Goal: Book appointment/travel/reservation

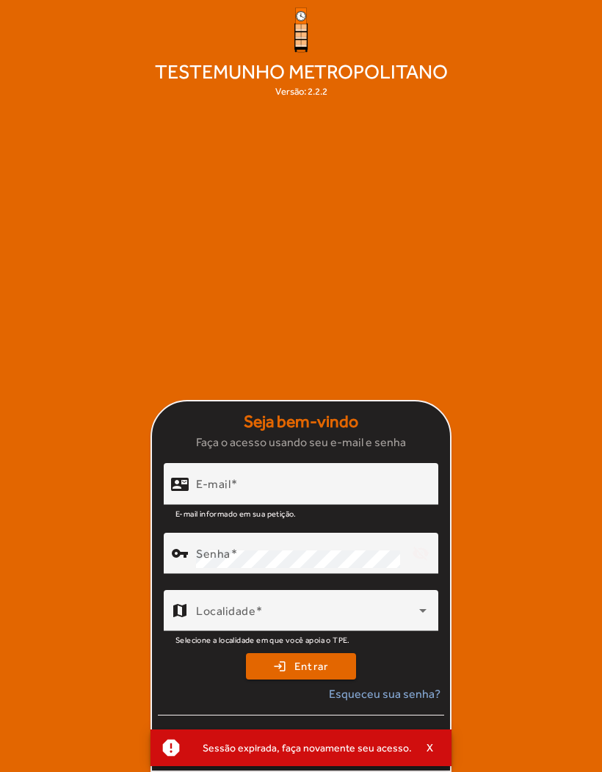
click at [418, 753] on span "button" at bounding box center [430, 747] width 37 height 35
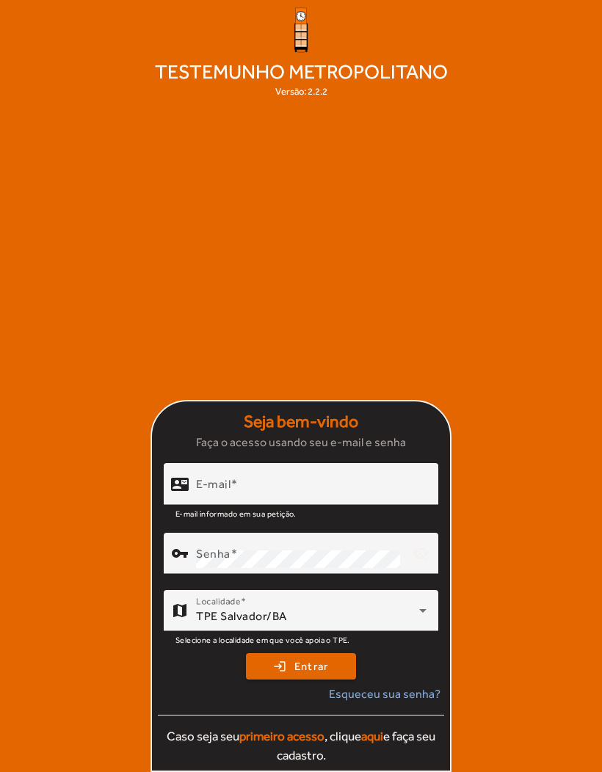
click at [369, 499] on input "E-mail" at bounding box center [311, 491] width 231 height 18
type input "**********"
click at [301, 680] on button "login Entrar" at bounding box center [301, 666] width 110 height 26
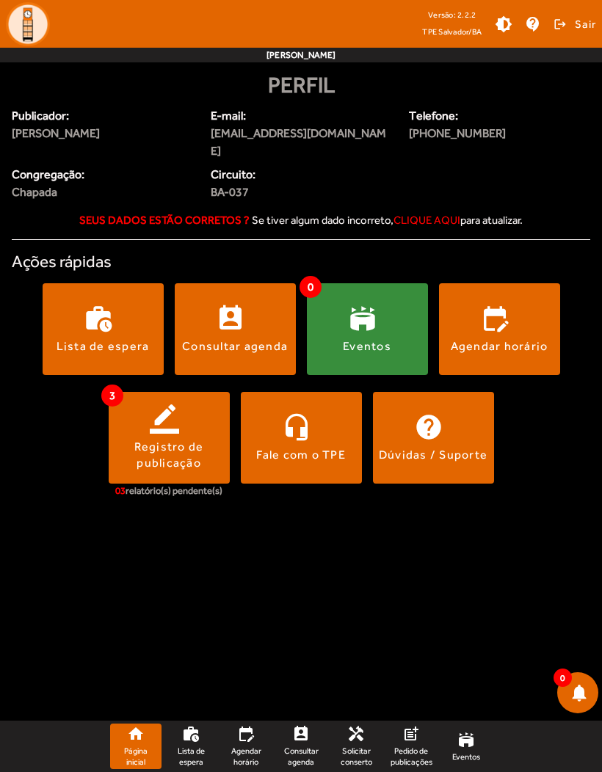
click at [177, 439] on div "Registro de publicação" at bounding box center [169, 455] width 121 height 33
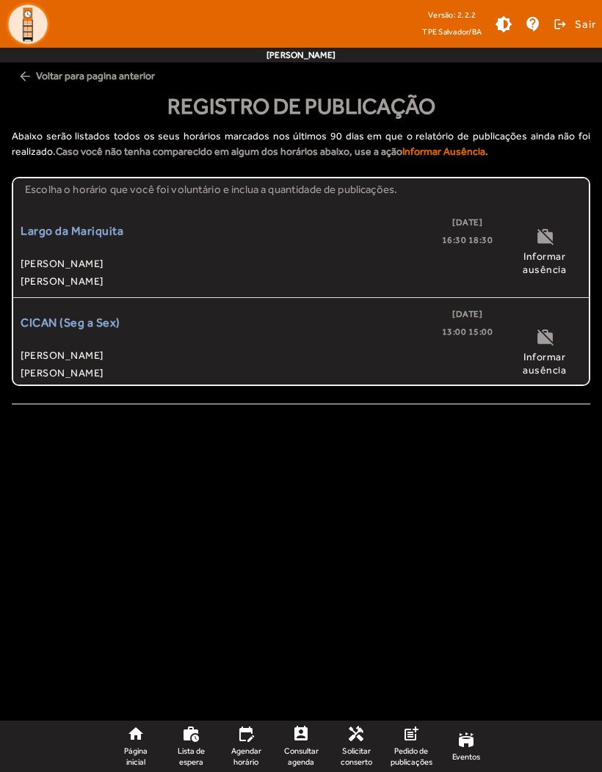
click at [48, 346] on div "CICAN (Seg a Sex) [DATE] 13:00 15:00 [PERSON_NAME] [PERSON_NAME] [PERSON_NAME]" at bounding box center [257, 352] width 472 height 94
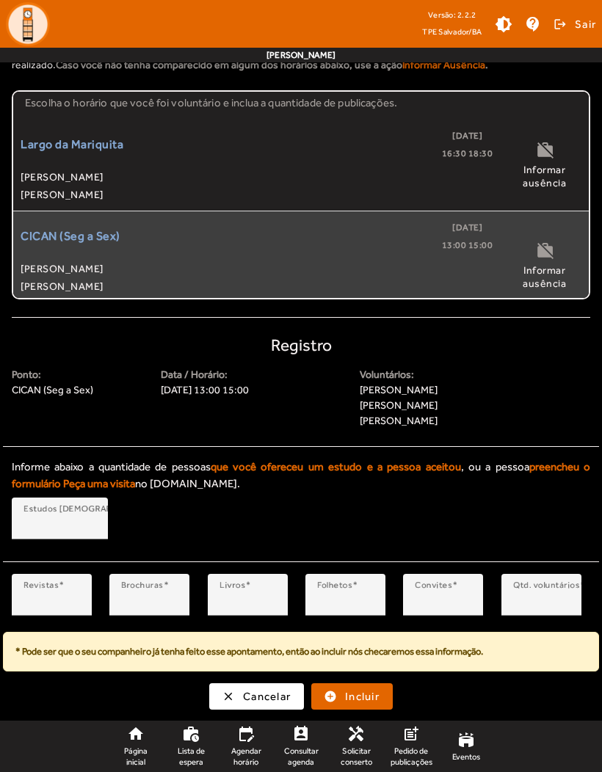
scroll to position [86, 0]
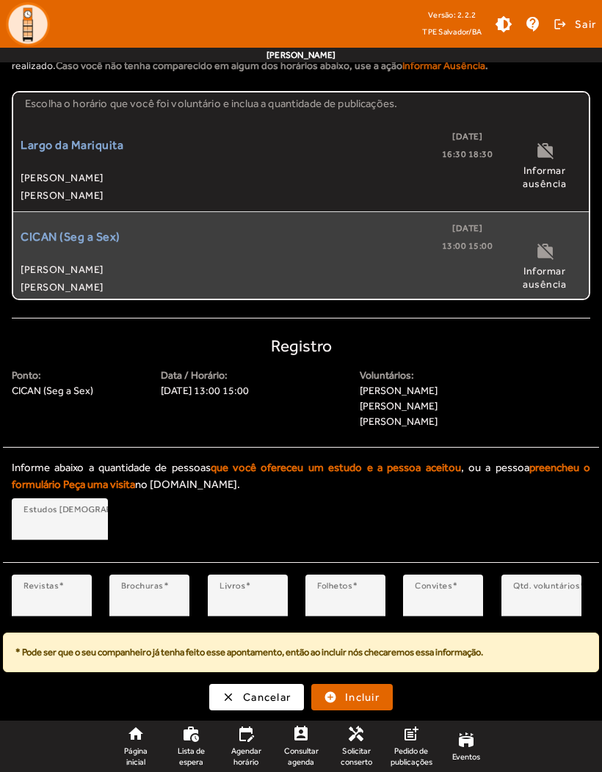
click at [66, 601] on input "*" at bounding box center [51, 602] width 57 height 18
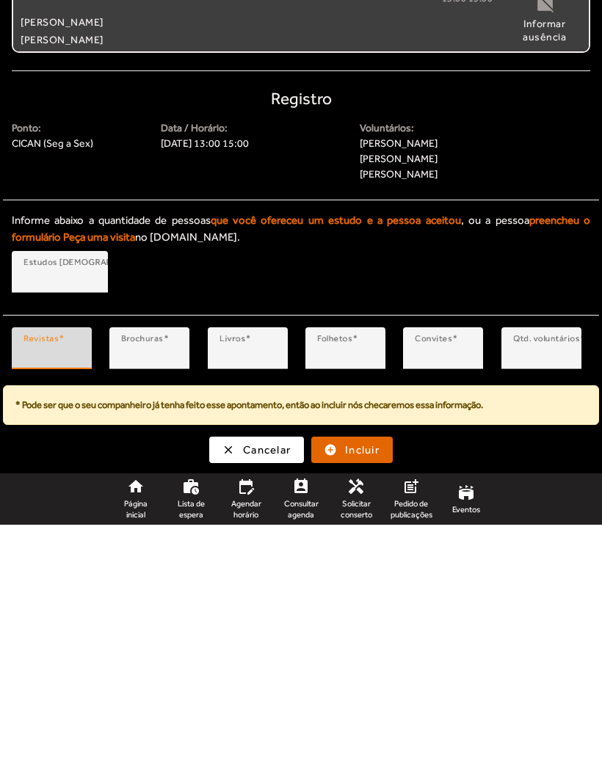
type input "*"
click at [574, 448] on div "Informe abaixo a quantidade de pessoas que você ofereceu um estudo e a pessoa a…" at bounding box center [301, 502] width 596 height 109
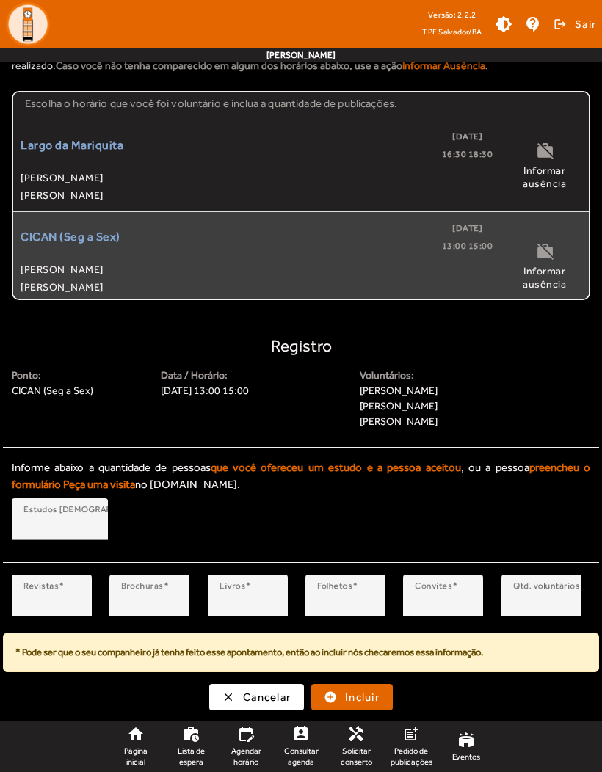
click at [61, 587] on span at bounding box center [61, 586] width 5 height 10
click at [61, 593] on input "*" at bounding box center [51, 602] width 57 height 18
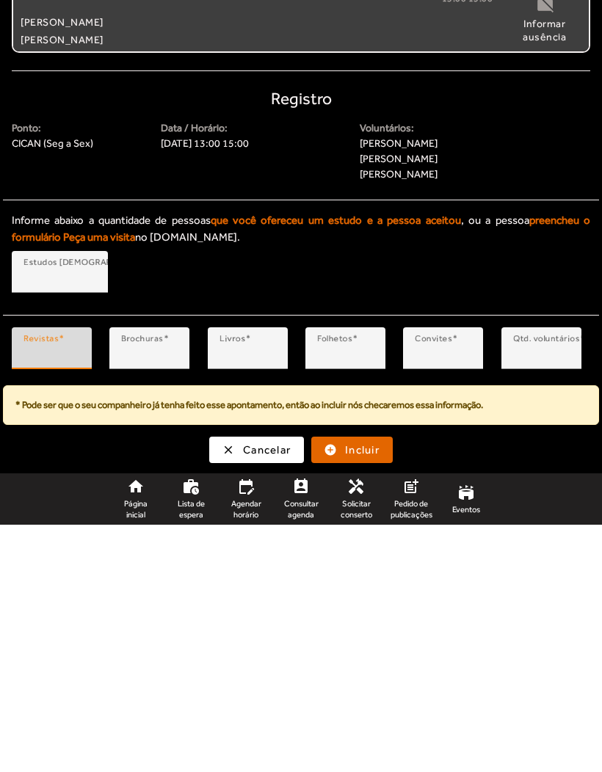
click at [163, 593] on input "*" at bounding box center [149, 602] width 57 height 18
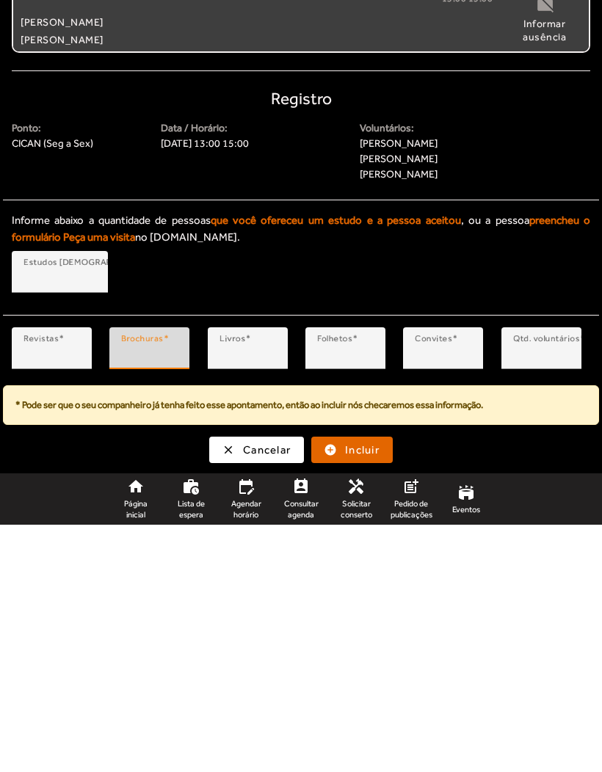
type input "*"
click at [521, 448] on div "Informe abaixo a quantidade de pessoas que você ofereceu um estudo e a pessoa a…" at bounding box center [301, 502] width 596 height 109
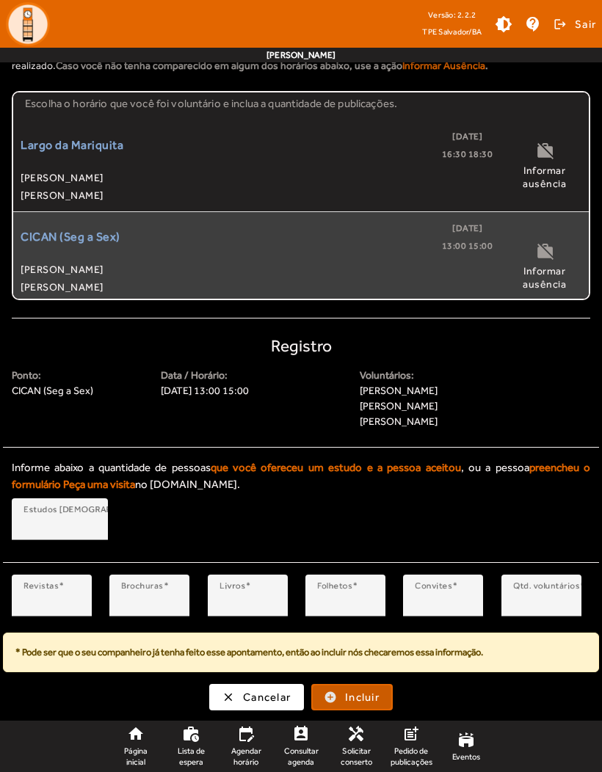
click at [374, 699] on span "Incluir" at bounding box center [362, 697] width 35 height 17
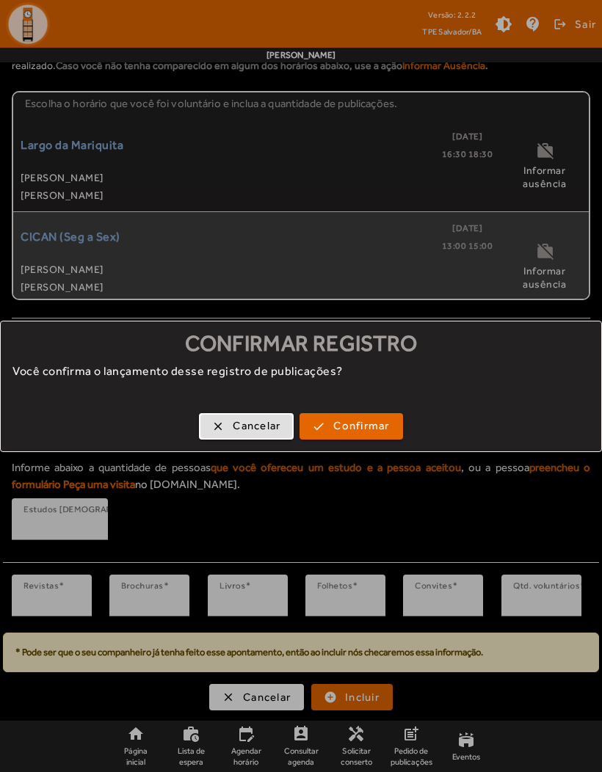
click at [387, 418] on span "Confirmar" at bounding box center [361, 426] width 56 height 17
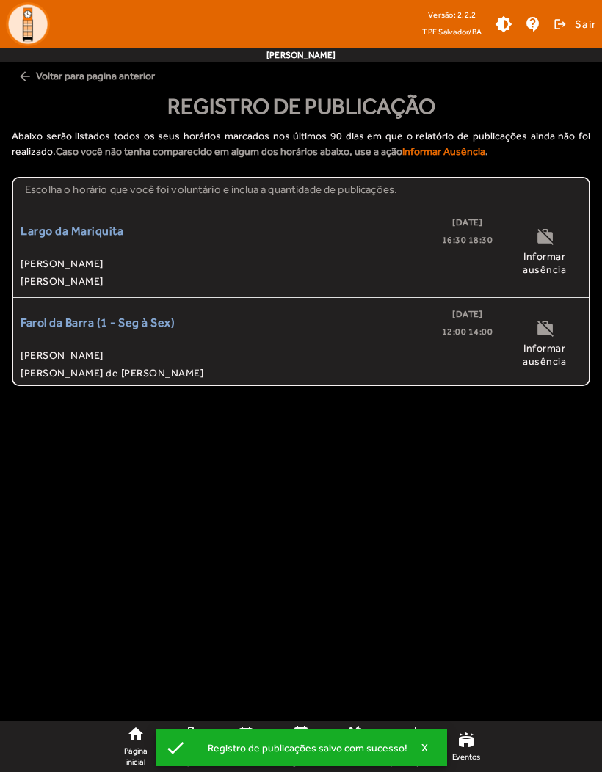
click at [52, 353] on span "[PERSON_NAME]" at bounding box center [257, 356] width 472 height 18
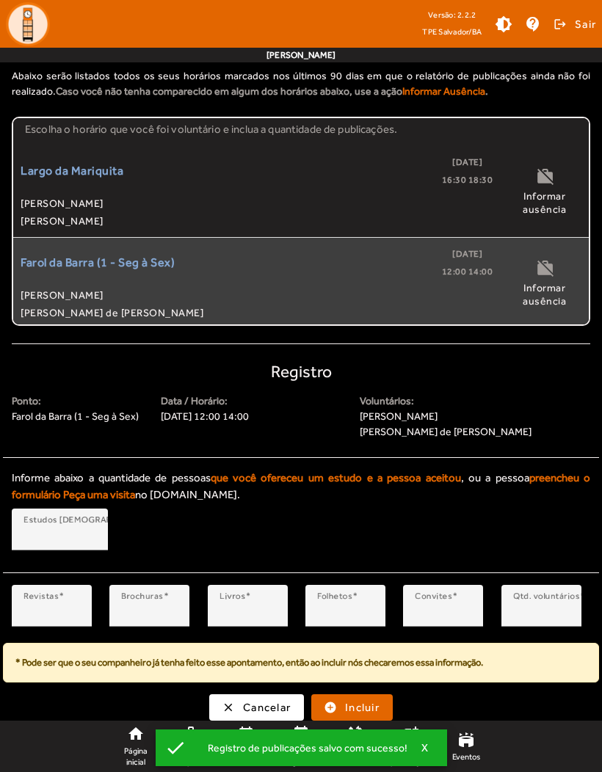
scroll to position [70, 0]
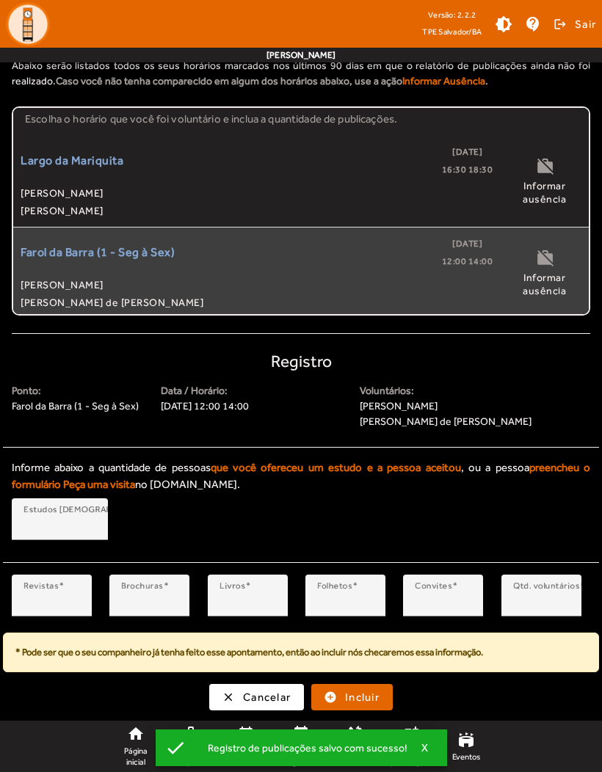
click at [43, 606] on input "*" at bounding box center [51, 602] width 57 height 18
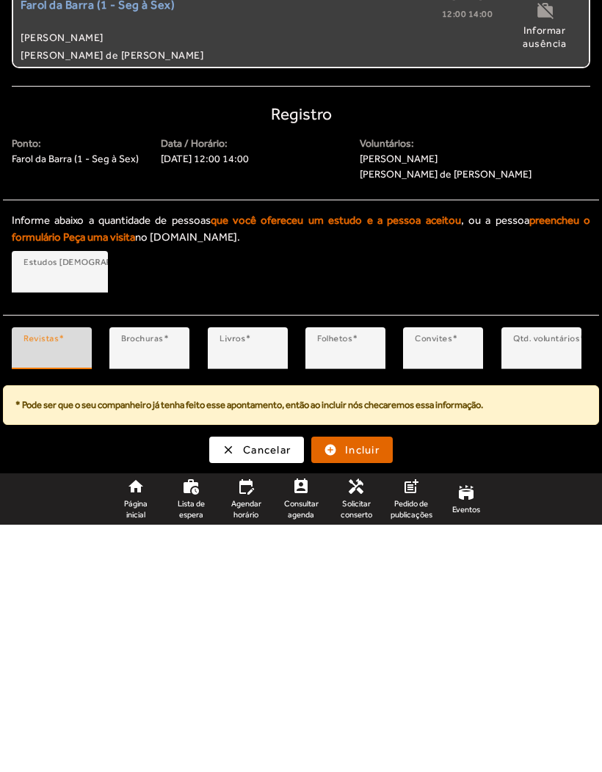
type input "*"
click at [366, 680] on span "submit" at bounding box center [352, 697] width 79 height 35
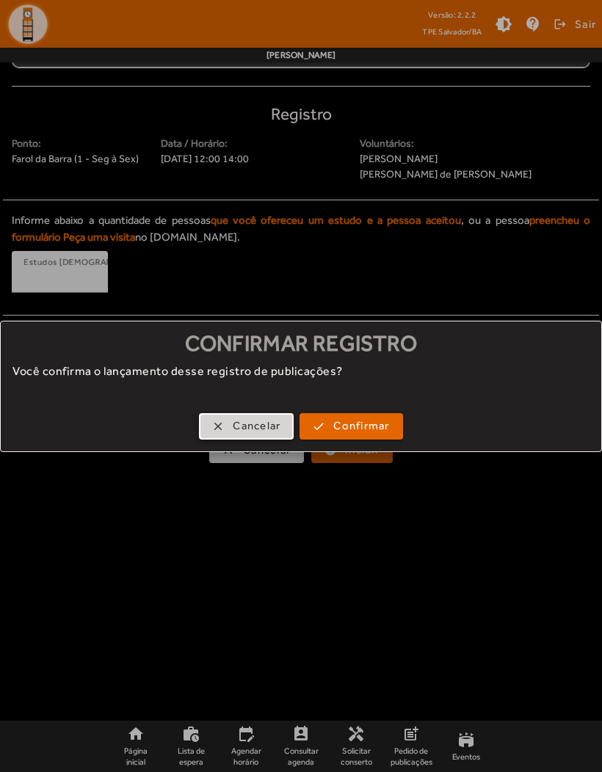
click at [380, 428] on span "Confirmar" at bounding box center [361, 426] width 56 height 17
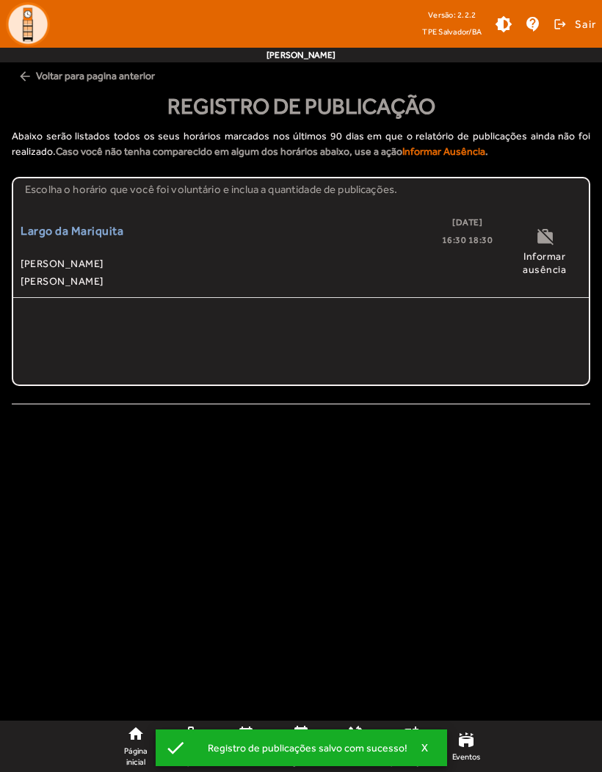
click at [117, 280] on span "[PERSON_NAME]" at bounding box center [257, 281] width 472 height 18
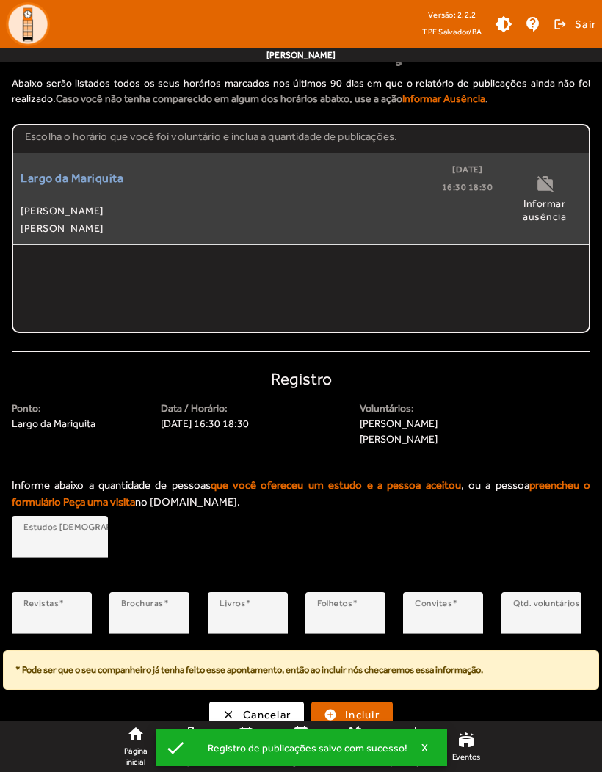
scroll to position [70, 0]
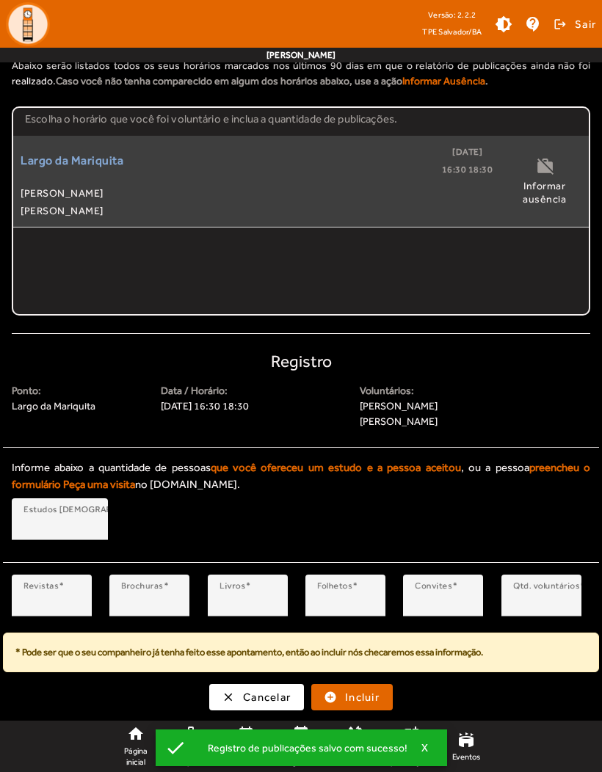
click at [62, 608] on input "*" at bounding box center [51, 602] width 57 height 18
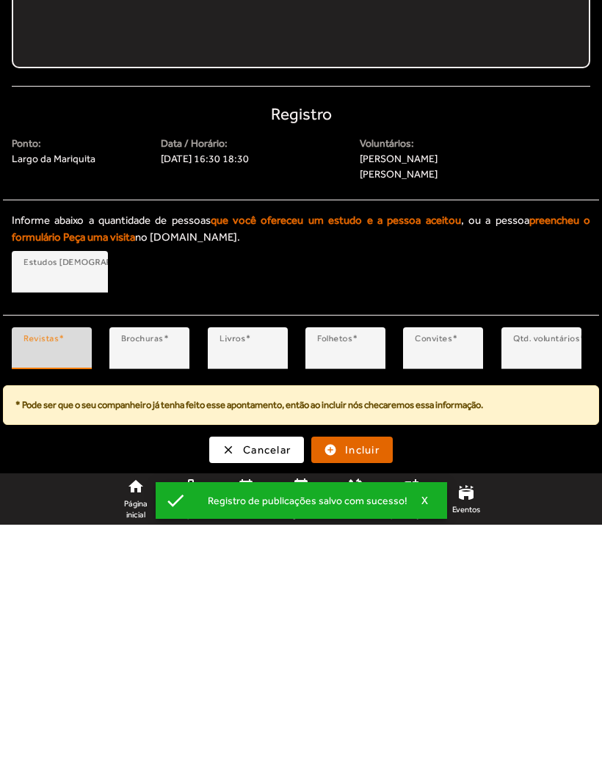
type input "*"
click at [363, 680] on span "submit" at bounding box center [352, 697] width 79 height 35
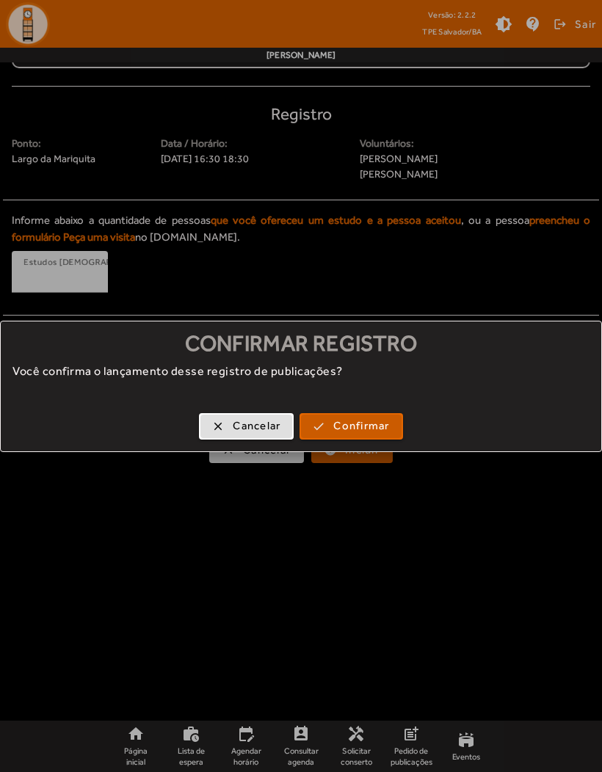
click at [352, 423] on span "Confirmar" at bounding box center [361, 426] width 56 height 17
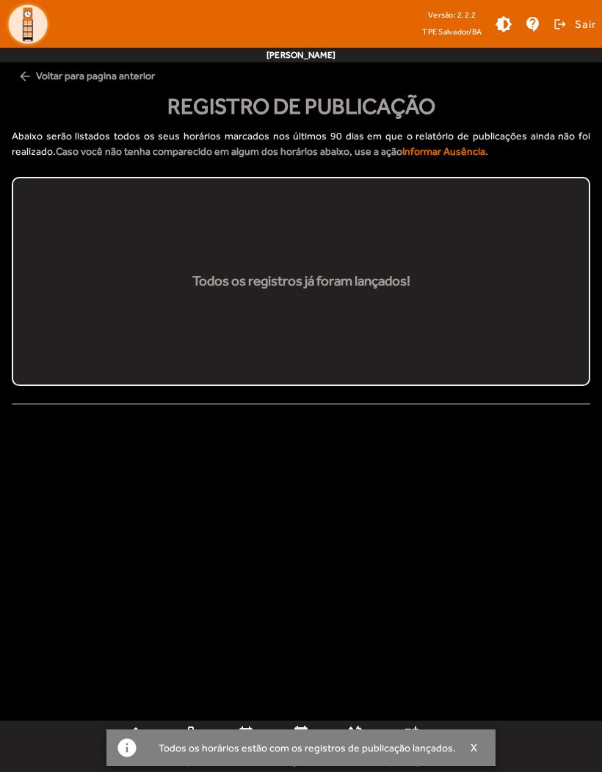
click at [481, 749] on span "button" at bounding box center [474, 747] width 37 height 35
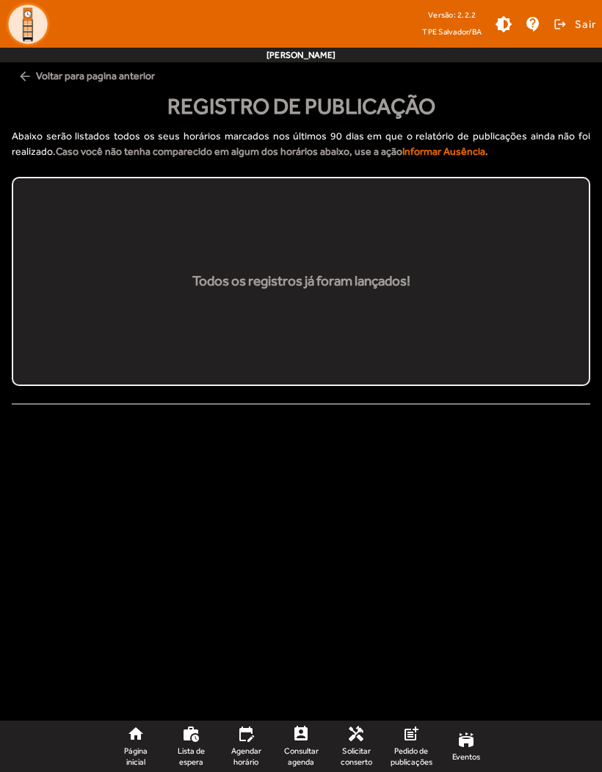
click at [239, 751] on span "Agendar horário" at bounding box center [246, 756] width 40 height 21
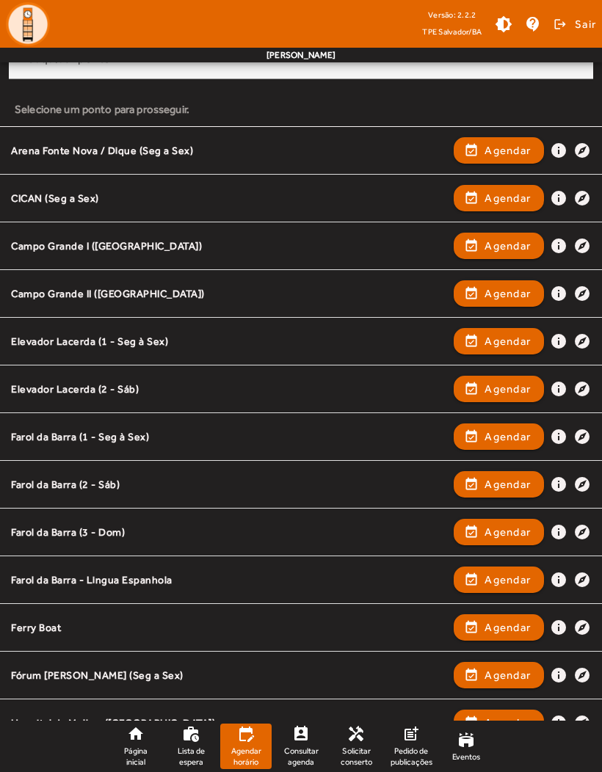
scroll to position [167, 0]
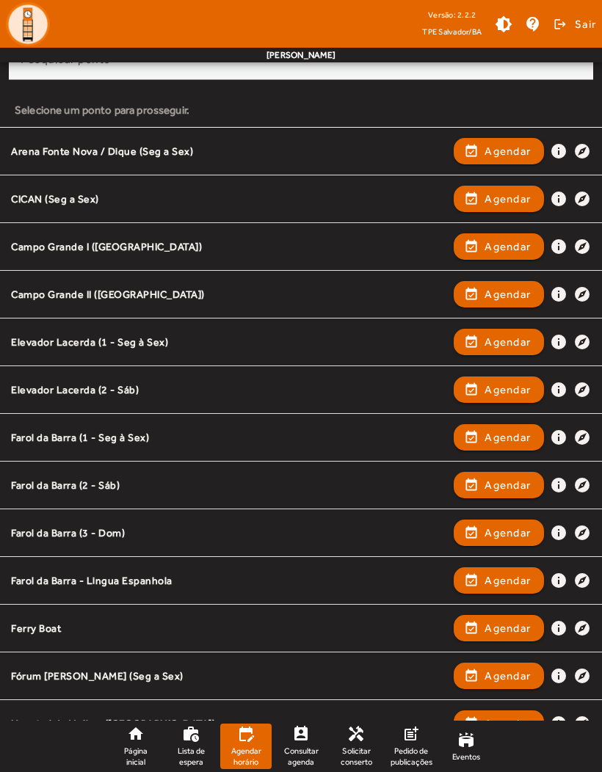
click at [510, 204] on span "Agendar" at bounding box center [508, 199] width 46 height 18
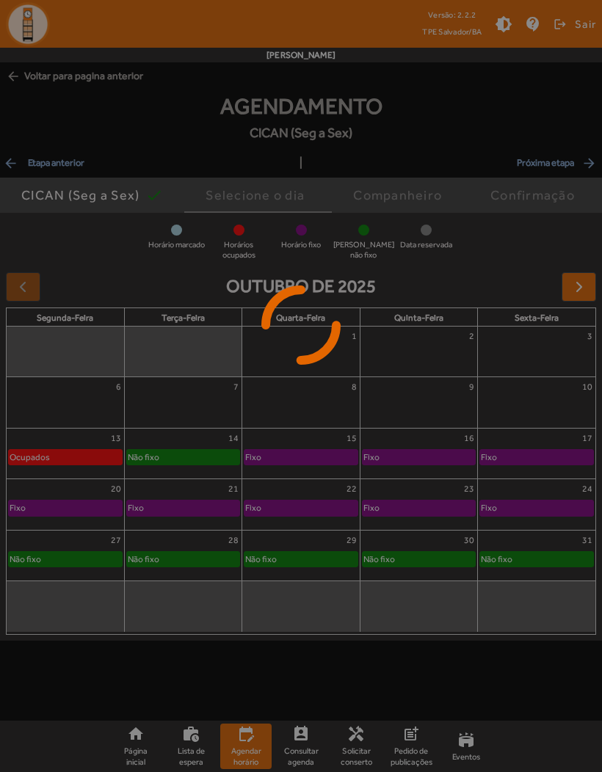
scroll to position [0, 0]
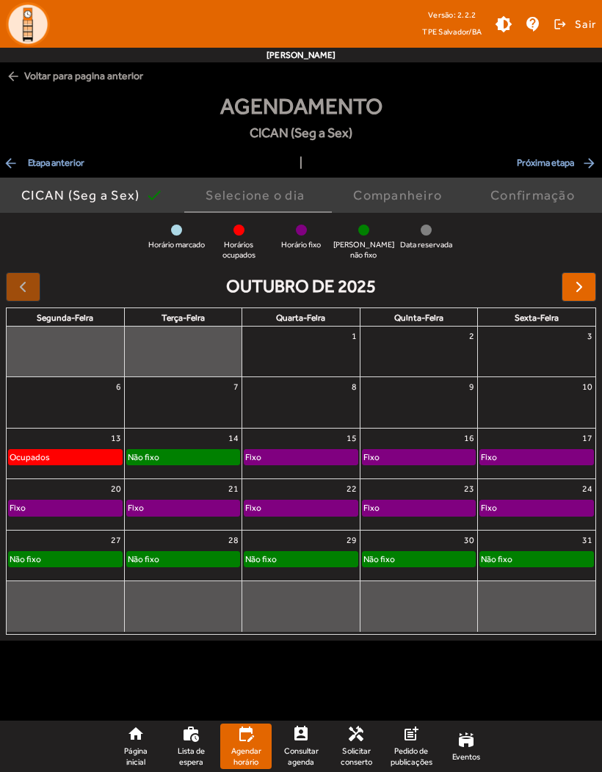
click at [24, 171] on span "arrow_back Etapa anterior" at bounding box center [43, 163] width 81 height 18
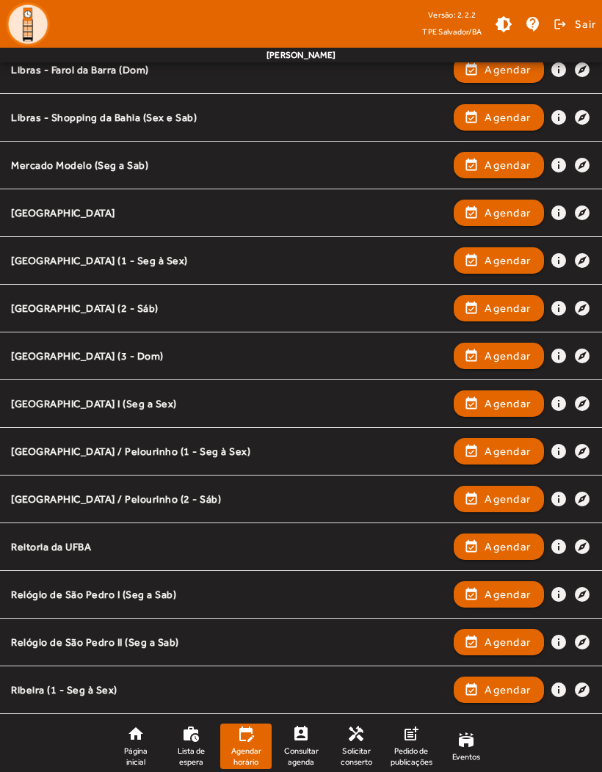
scroll to position [1032, 0]
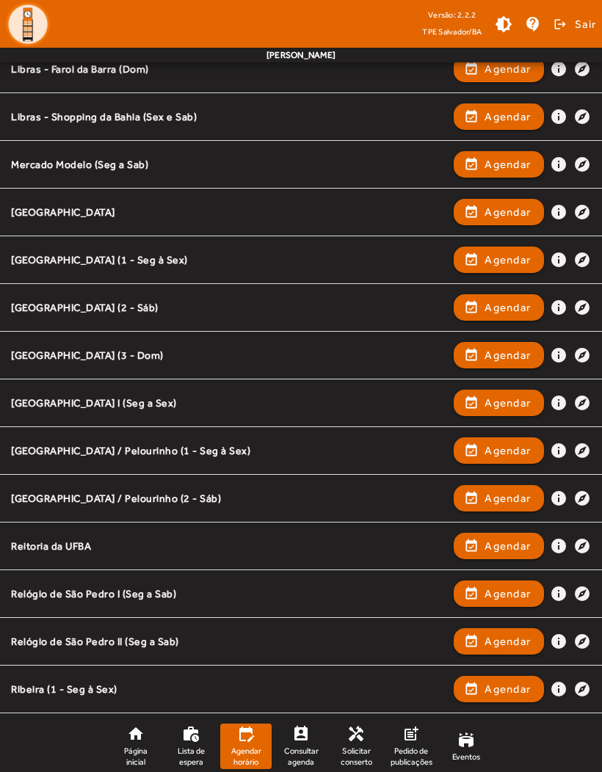
click at [491, 507] on span "button" at bounding box center [498, 498] width 87 height 35
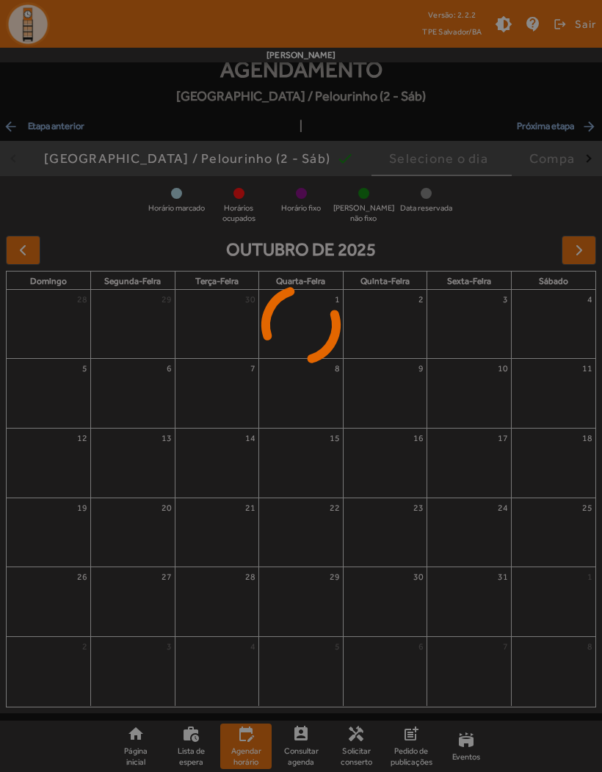
scroll to position [0, 0]
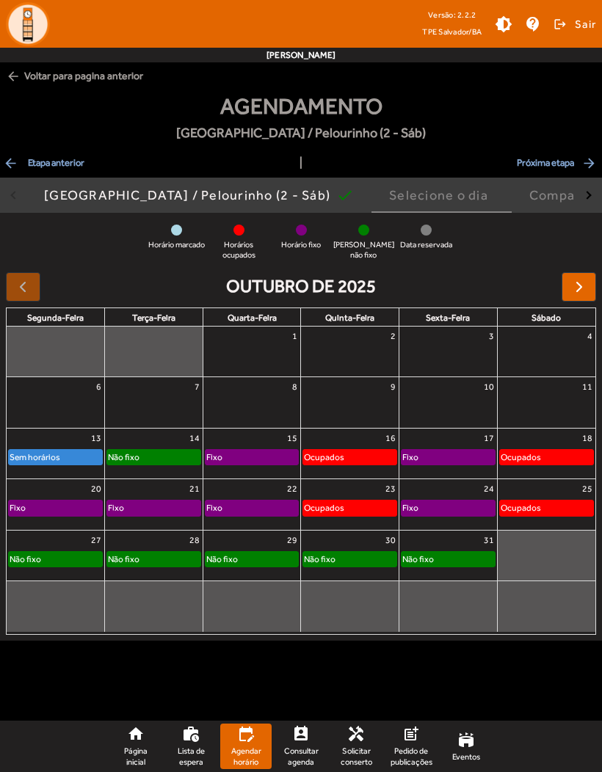
click at [34, 171] on span "arrow_back Etapa anterior" at bounding box center [43, 163] width 81 height 18
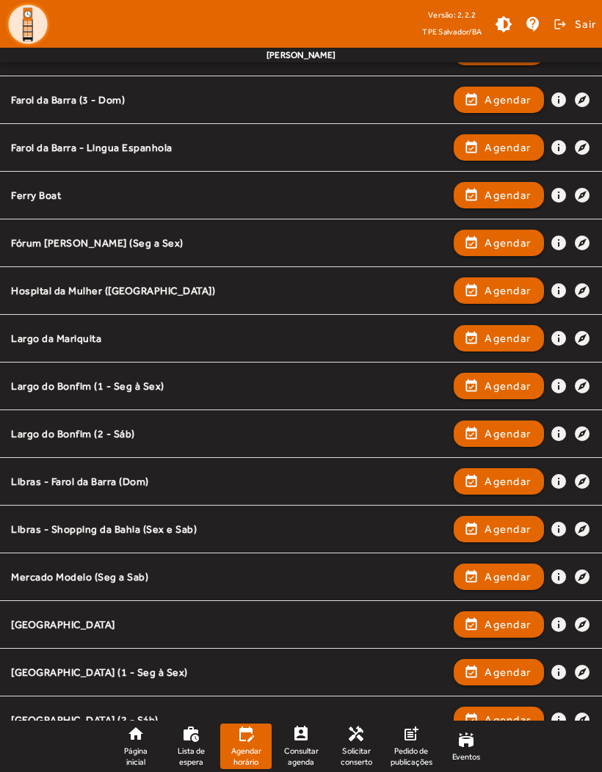
scroll to position [628, 0]
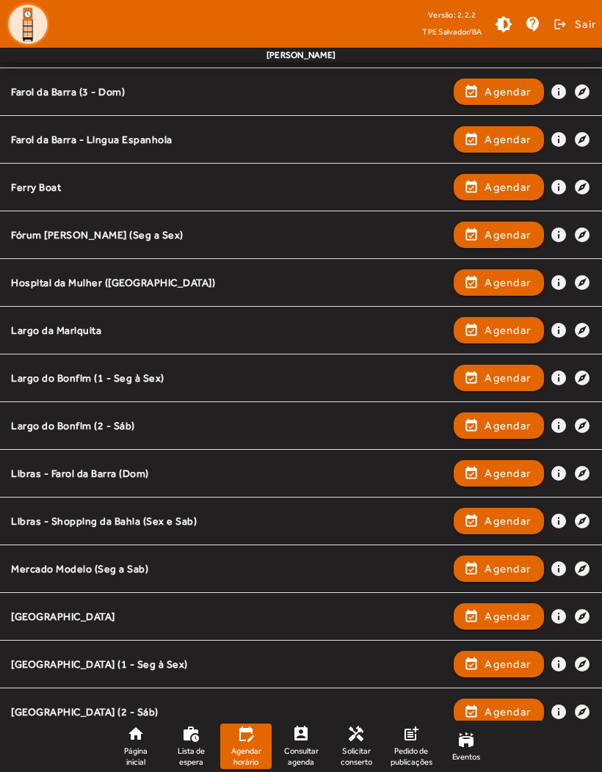
click at [508, 581] on button "event_available Agendar" at bounding box center [499, 569] width 90 height 26
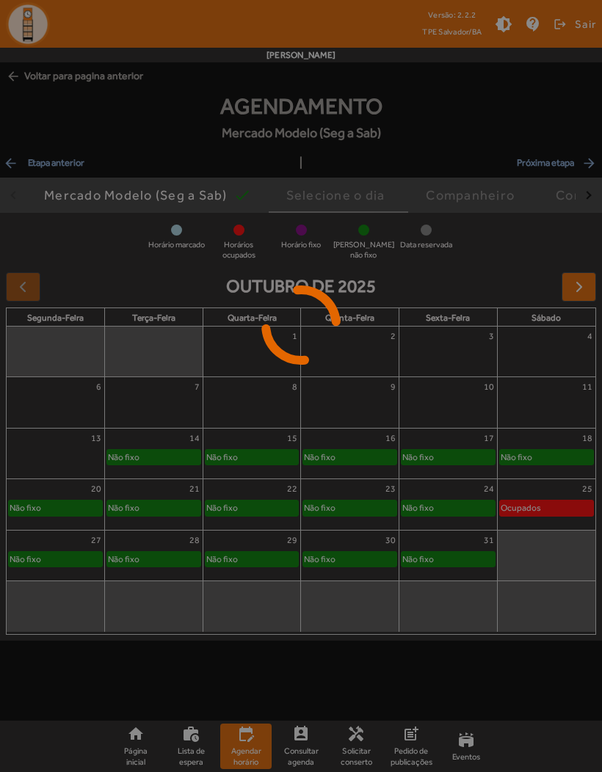
scroll to position [0, 0]
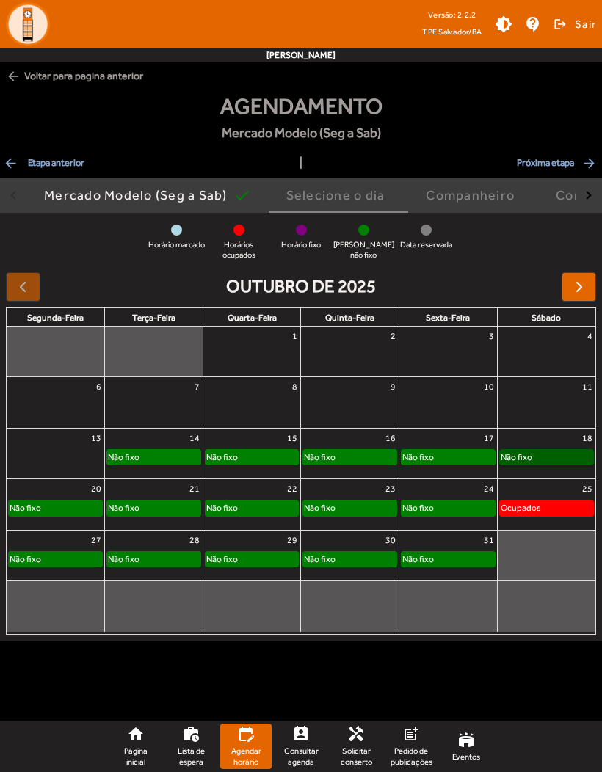
click at [553, 462] on link "Não fixo" at bounding box center [546, 457] width 95 height 16
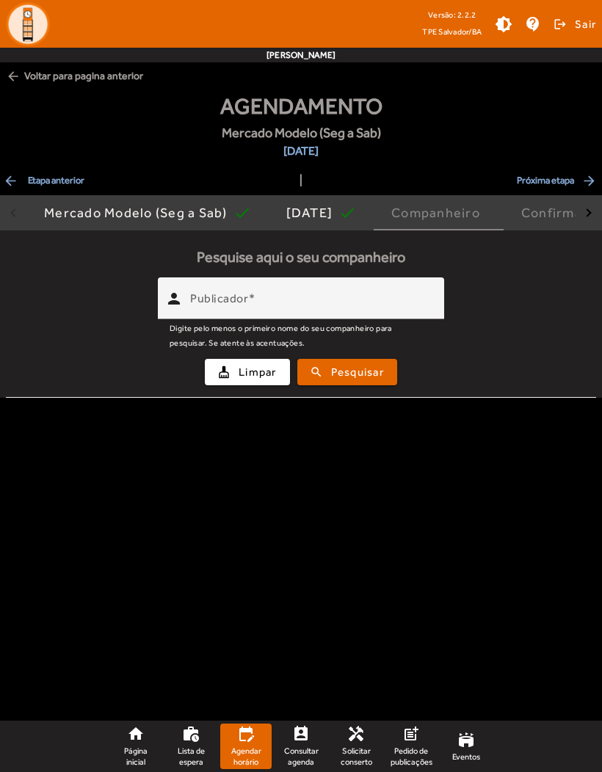
click at [221, 304] on mat-label "Publicador" at bounding box center [219, 298] width 58 height 14
click at [221, 304] on input "Publicador" at bounding box center [311, 305] width 242 height 18
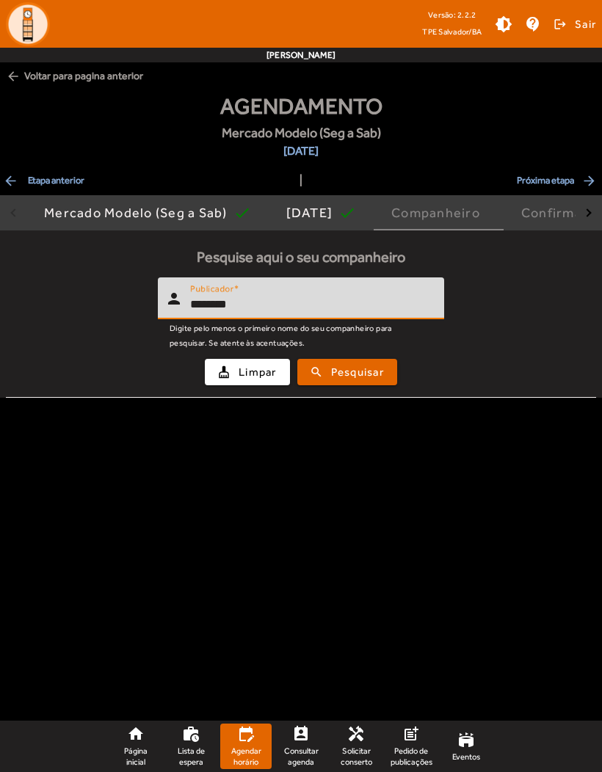
type input "*******"
click at [372, 374] on span "Pesquisar" at bounding box center [357, 372] width 53 height 17
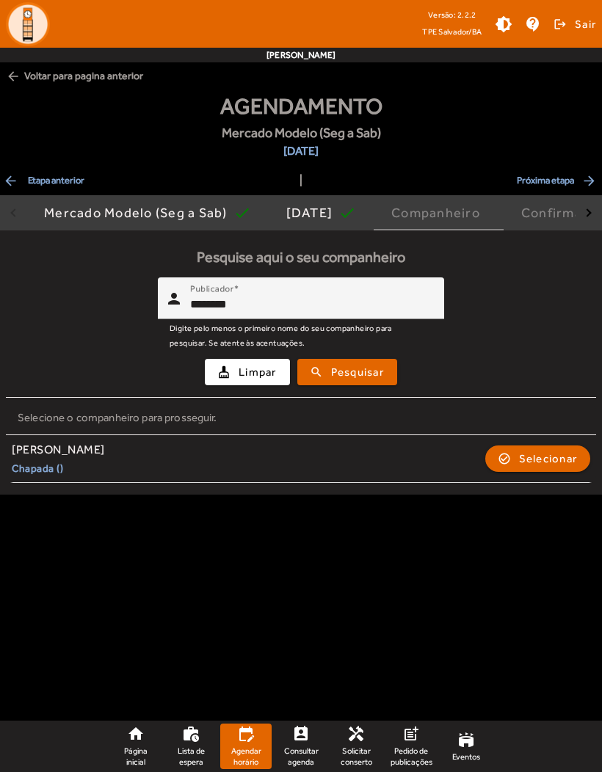
click at [519, 458] on span "Selecionar" at bounding box center [548, 459] width 59 height 18
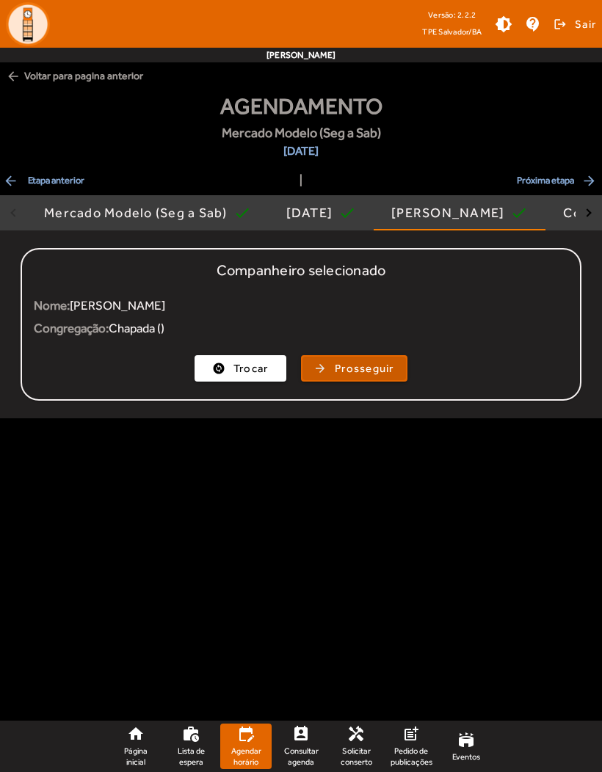
click at [366, 379] on span "button" at bounding box center [354, 368] width 104 height 35
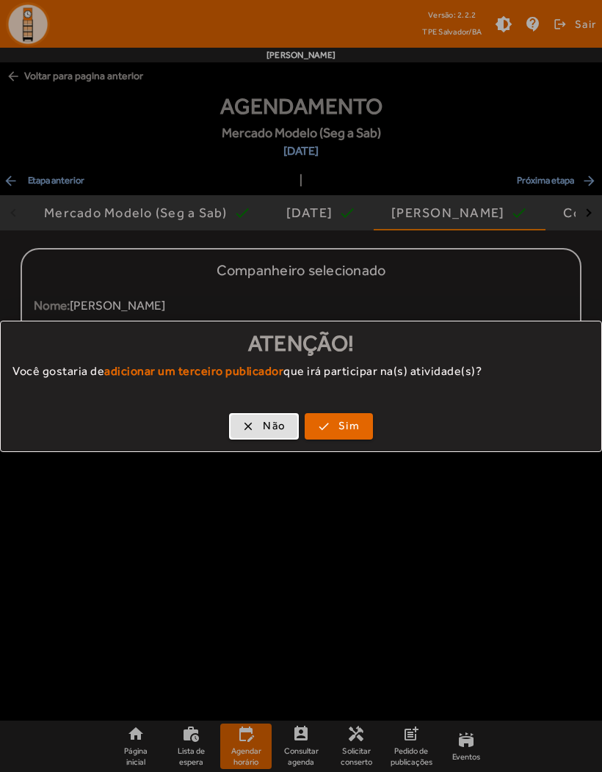
click at [258, 438] on button "clear Não" at bounding box center [264, 426] width 70 height 26
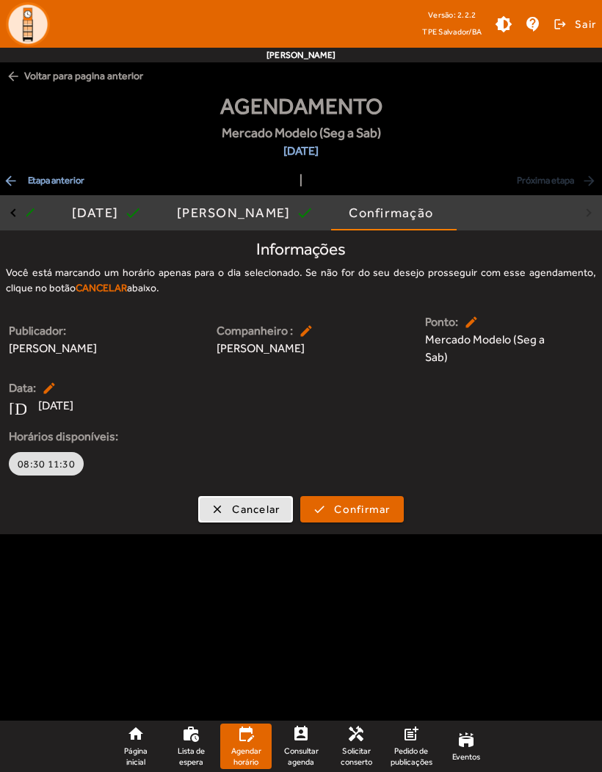
click at [216, 517] on span "button" at bounding box center [246, 509] width 92 height 35
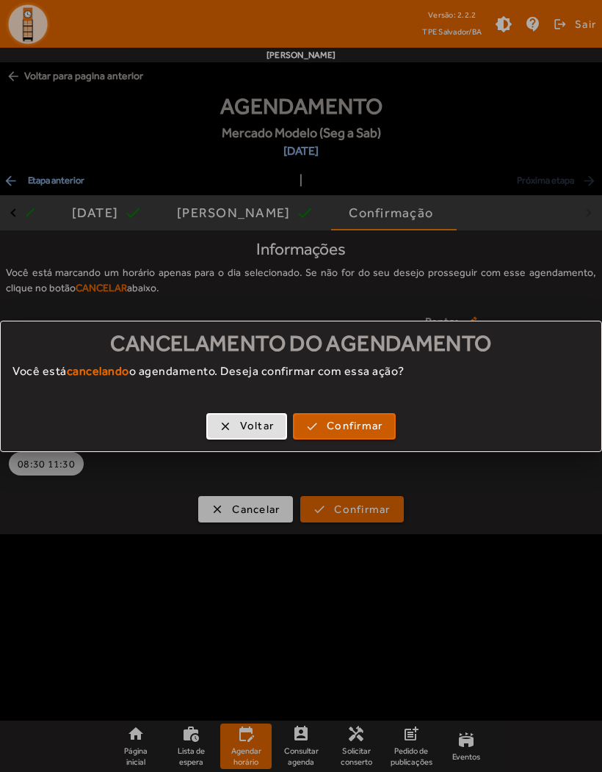
click at [353, 437] on span "button" at bounding box center [344, 426] width 100 height 35
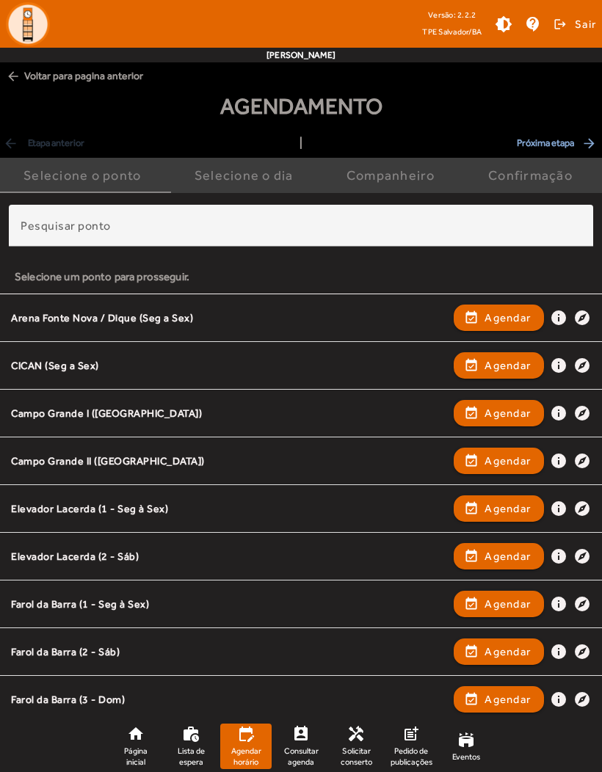
click at [483, 461] on span "button" at bounding box center [498, 460] width 87 height 35
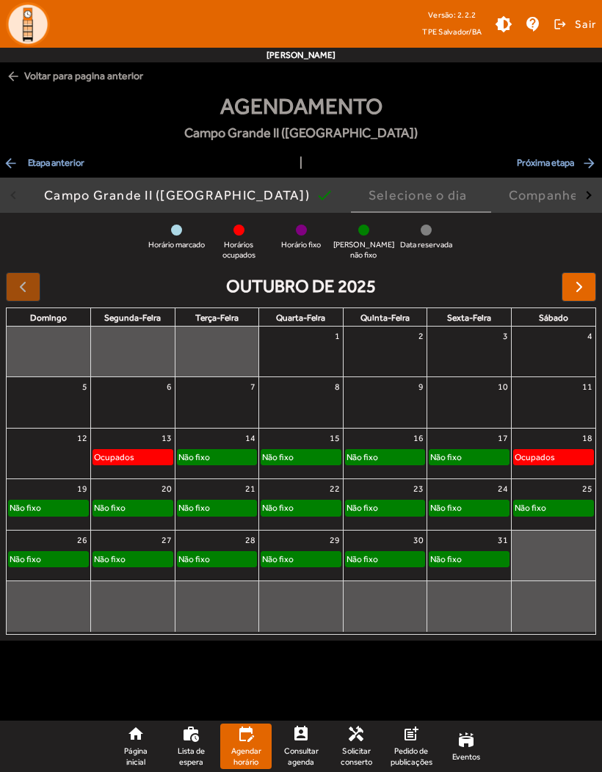
click at [25, 157] on span "arrow_back Etapa anterior" at bounding box center [43, 163] width 81 height 18
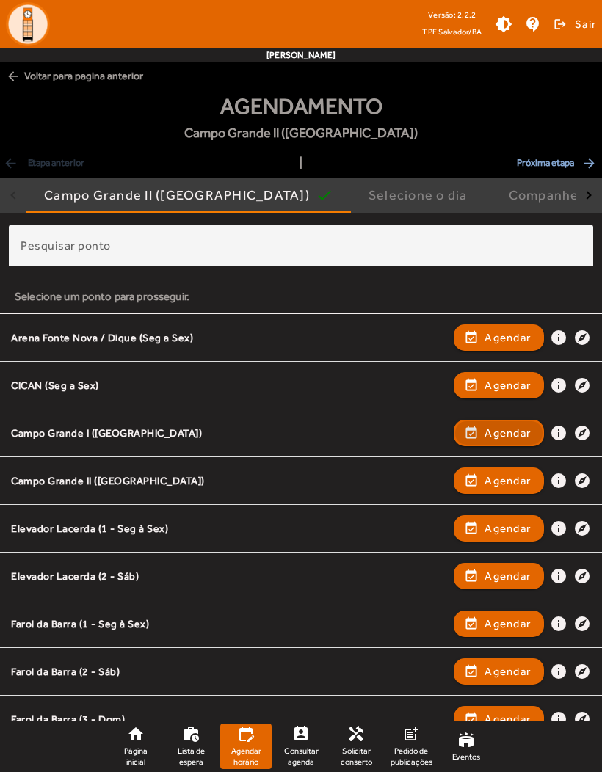
click at [495, 437] on span "Agendar" at bounding box center [508, 433] width 46 height 18
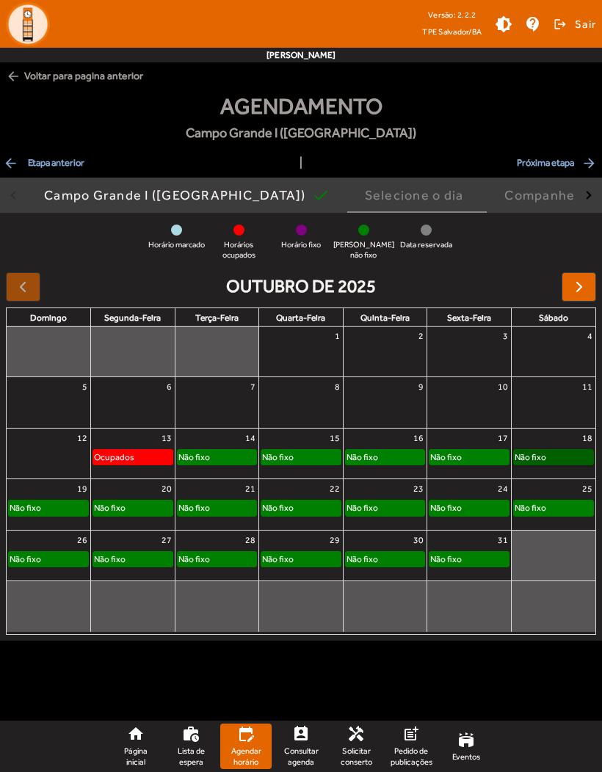
click at [554, 463] on link "Não fixo" at bounding box center [553, 457] width 81 height 16
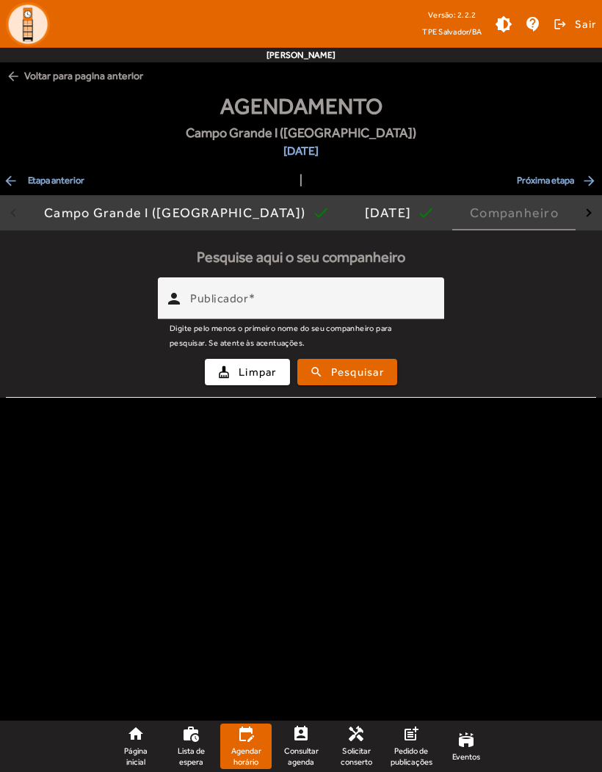
click at [245, 292] on mat-label "Publicador" at bounding box center [219, 298] width 58 height 14
click at [245, 296] on input "Publicador" at bounding box center [311, 305] width 242 height 18
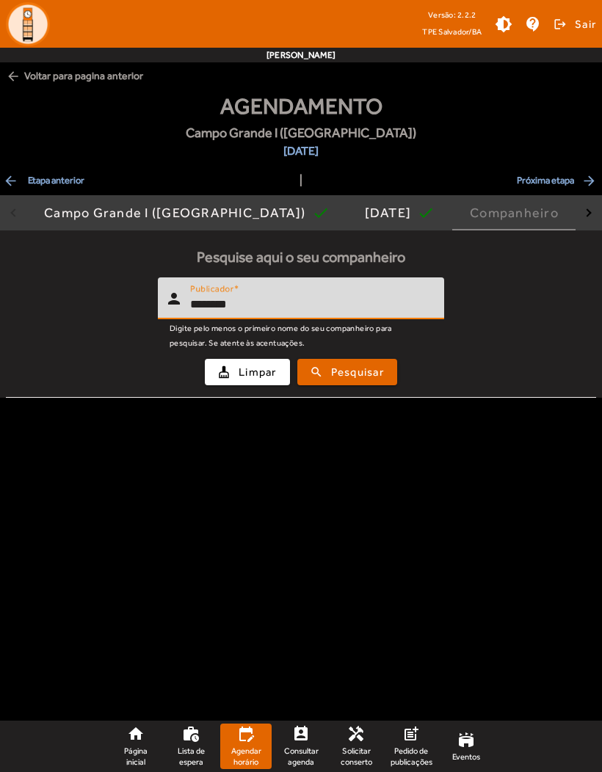
type input "*******"
click at [331, 373] on span "Pesquisar" at bounding box center [357, 372] width 53 height 17
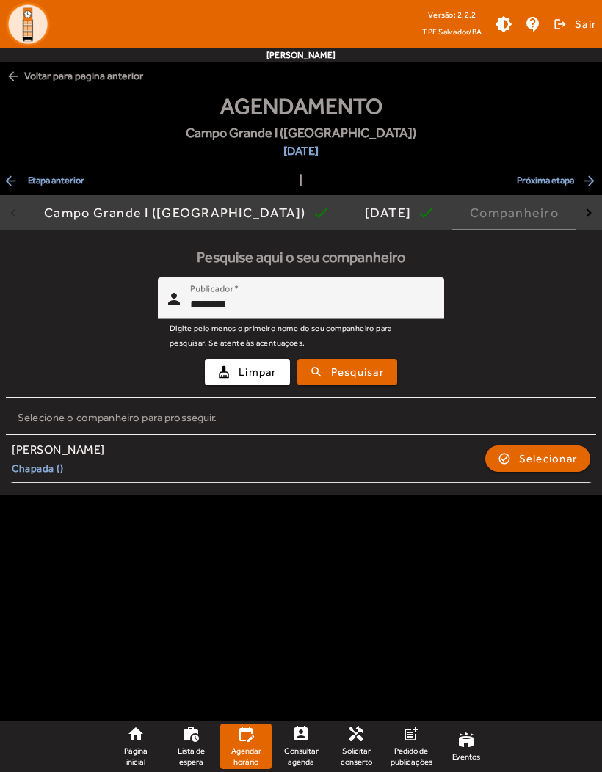
click at [531, 463] on span "Selecionar" at bounding box center [548, 459] width 59 height 18
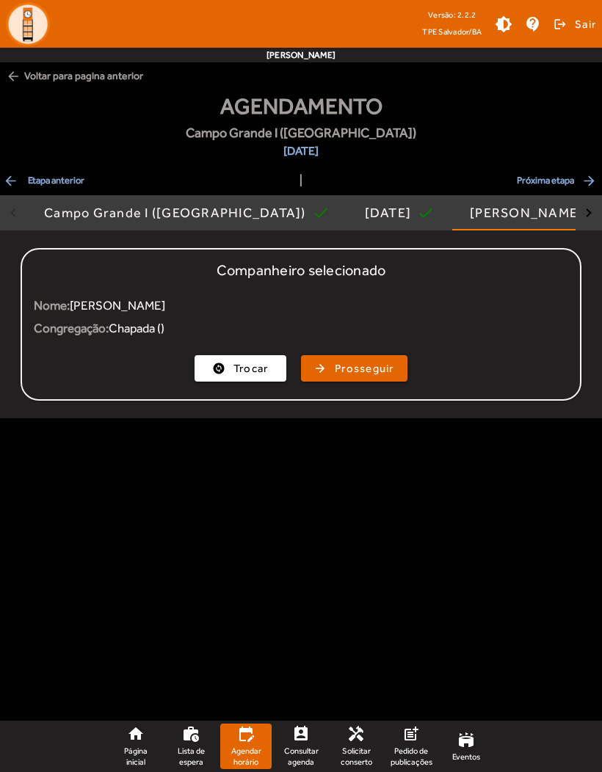
click at [355, 380] on button "arrow_forward Prosseguir" at bounding box center [354, 368] width 106 height 26
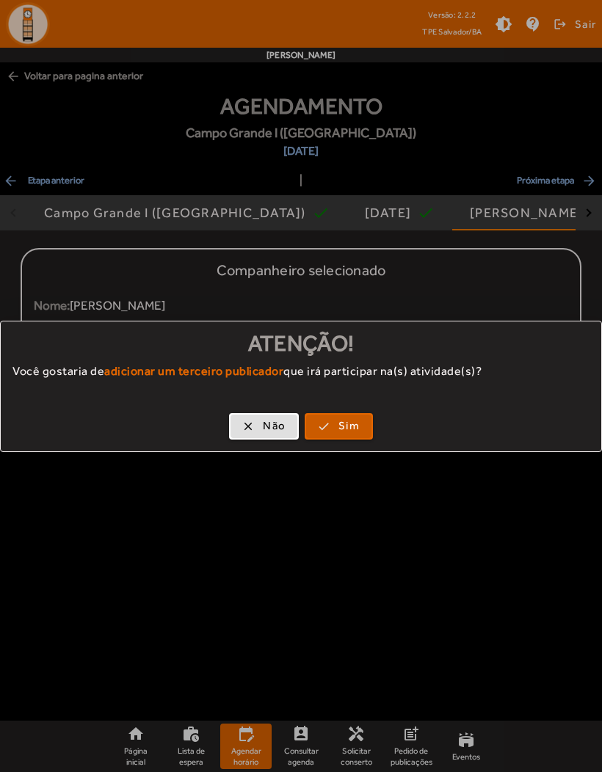
click at [339, 429] on span "Sim" at bounding box center [348, 426] width 21 height 17
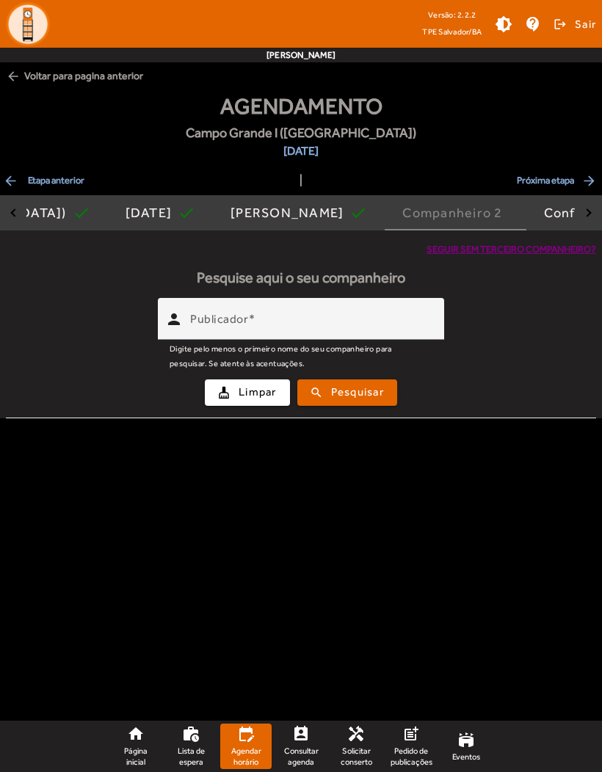
click at [455, 254] on span "Seguir sem terceiro companheiro?" at bounding box center [512, 249] width 170 height 15
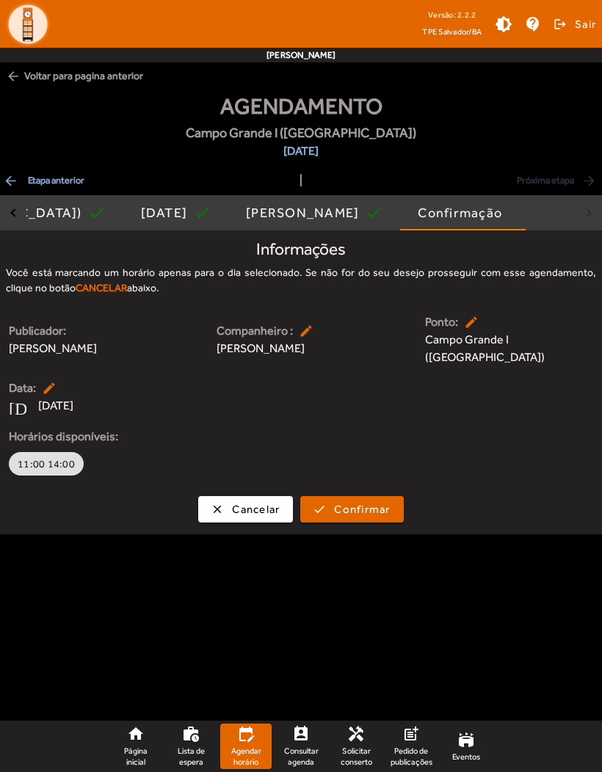
click at [19, 172] on span "arrow_back Etapa anterior" at bounding box center [43, 181] width 81 height 18
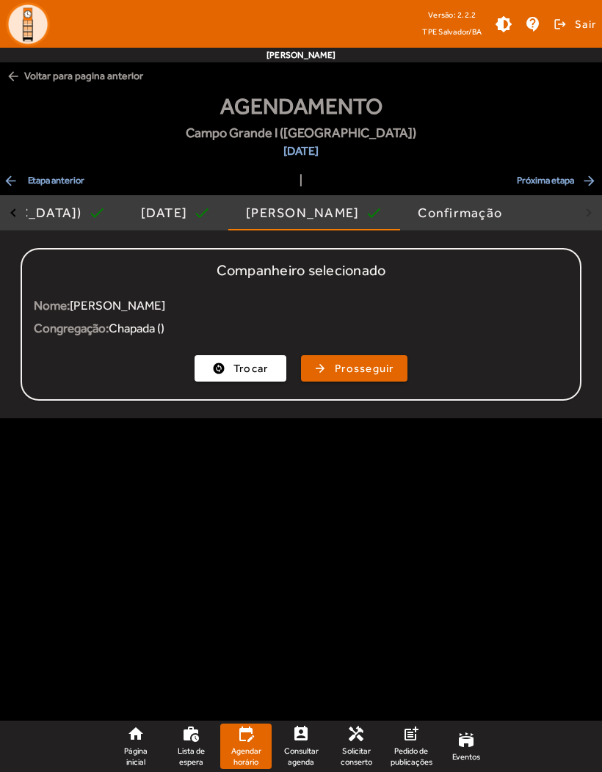
click at [35, 187] on span "arrow_back Etapa anterior" at bounding box center [43, 181] width 81 height 18
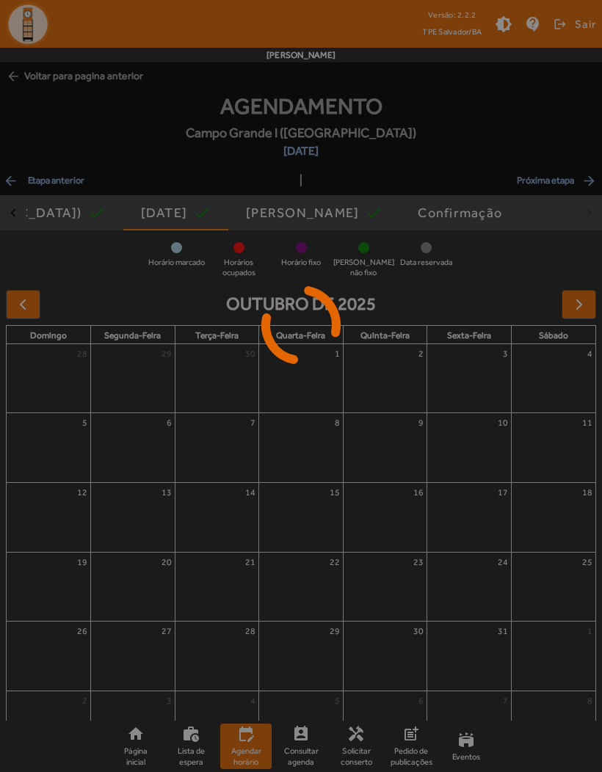
click at [19, 177] on div at bounding box center [301, 386] width 602 height 772
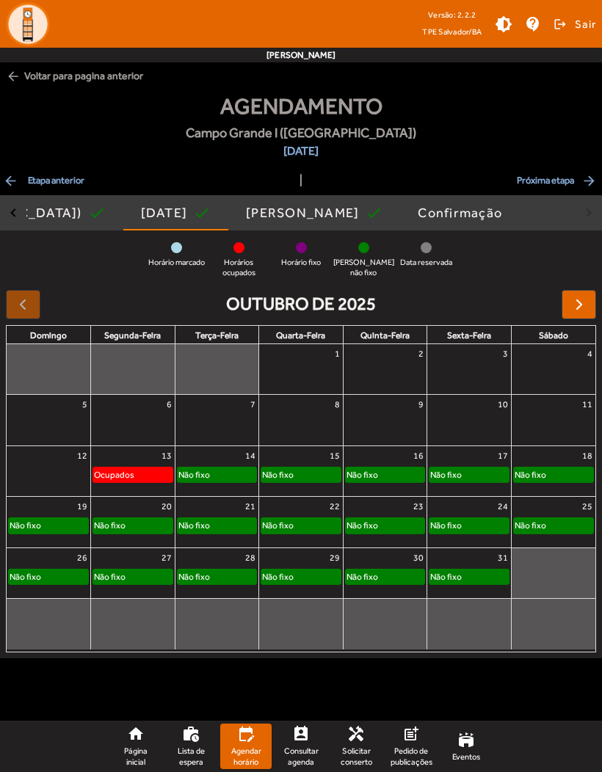
click at [35, 189] on span "arrow_back Etapa anterior" at bounding box center [43, 181] width 81 height 18
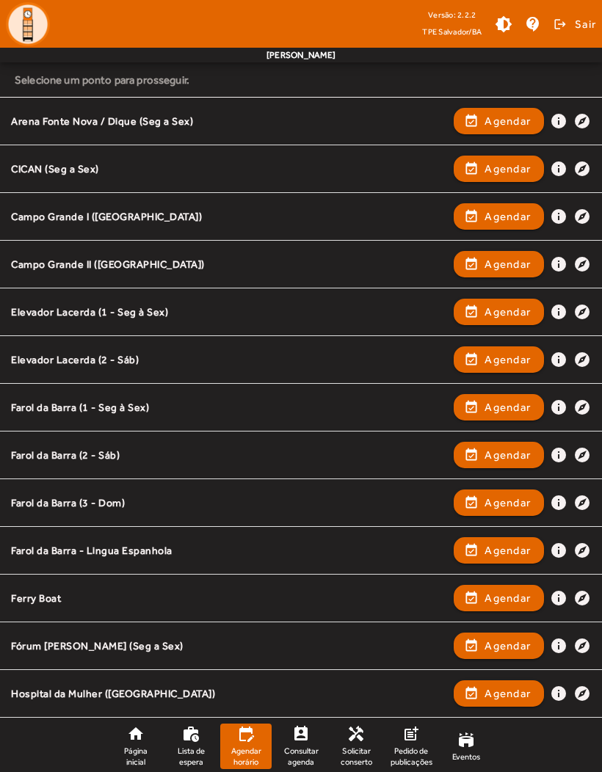
scroll to position [235, 0]
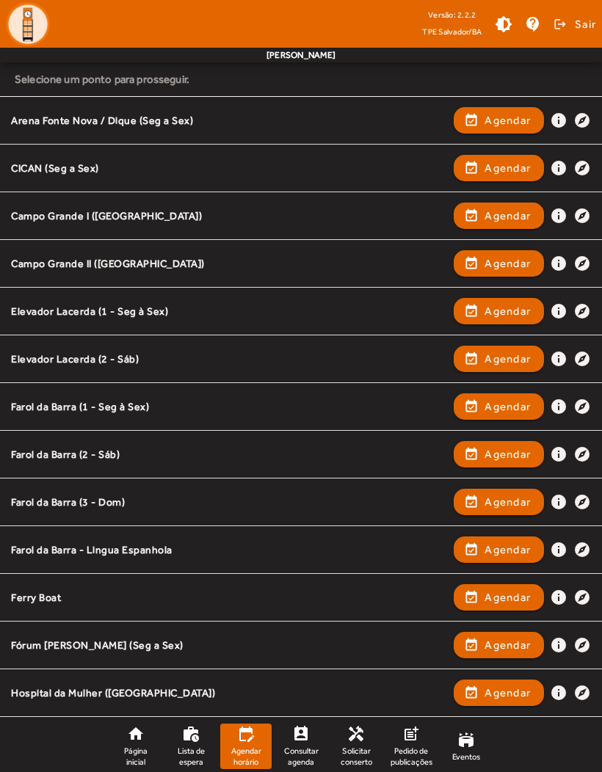
click at [504, 448] on span "Agendar" at bounding box center [508, 455] width 46 height 18
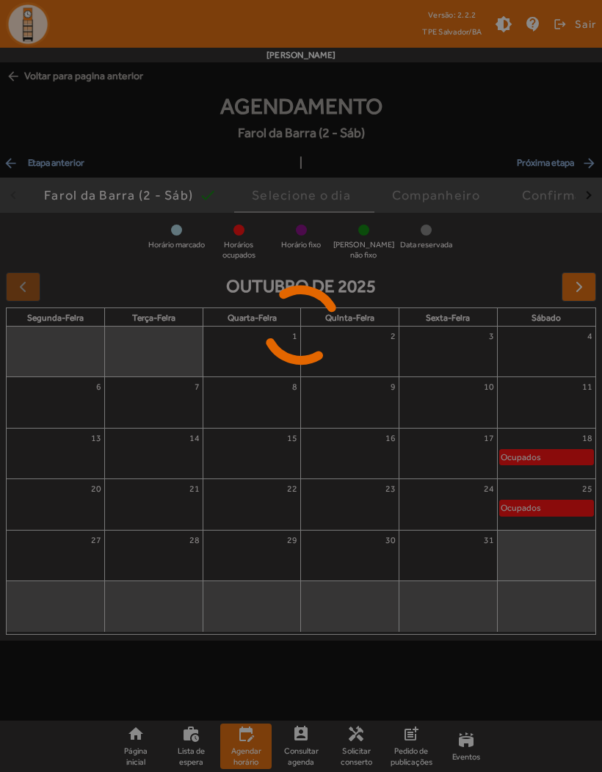
scroll to position [0, 0]
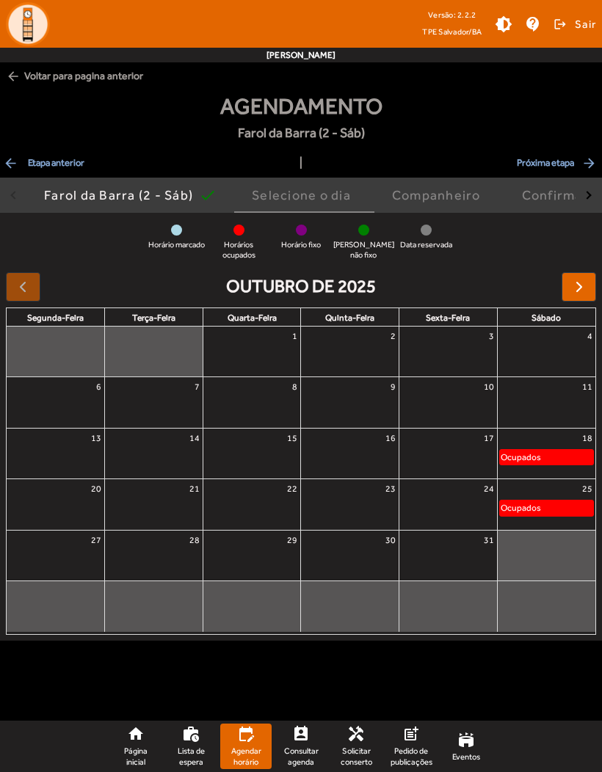
click at [45, 170] on span "arrow_back Etapa anterior" at bounding box center [43, 163] width 81 height 18
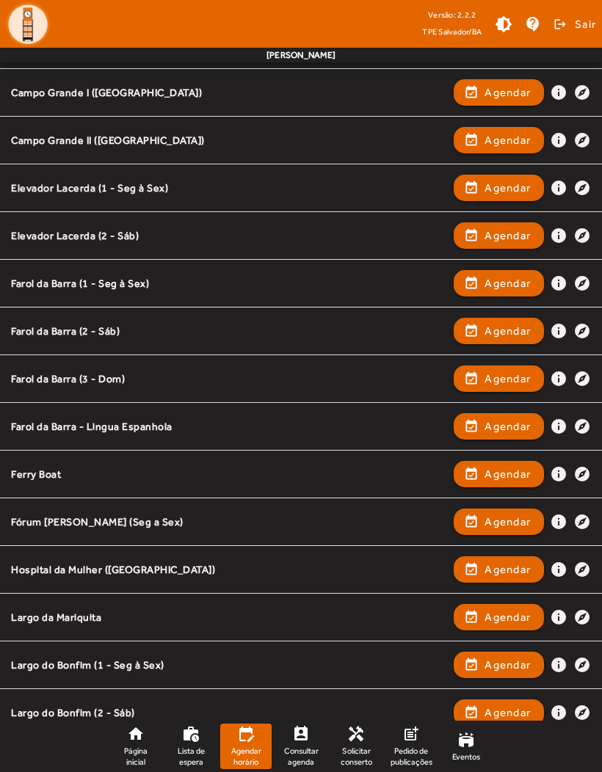
scroll to position [341, 0]
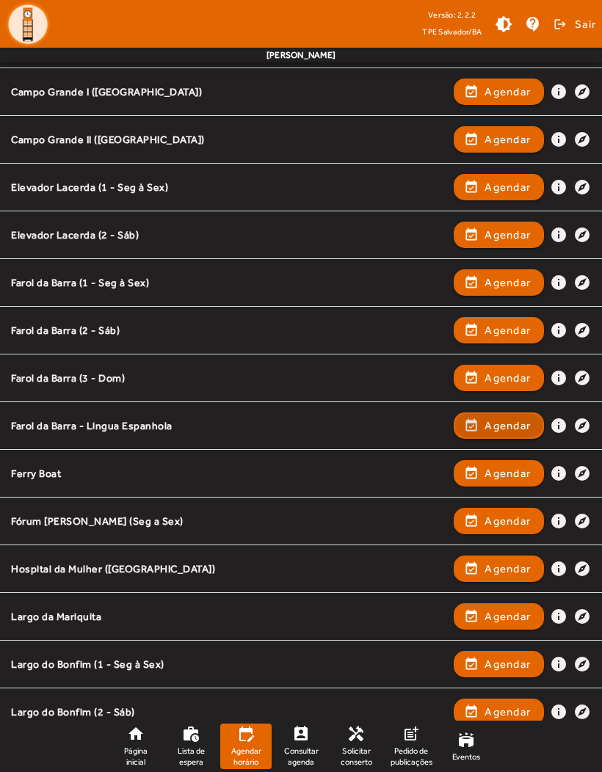
click at [495, 431] on span "Agendar" at bounding box center [508, 426] width 46 height 18
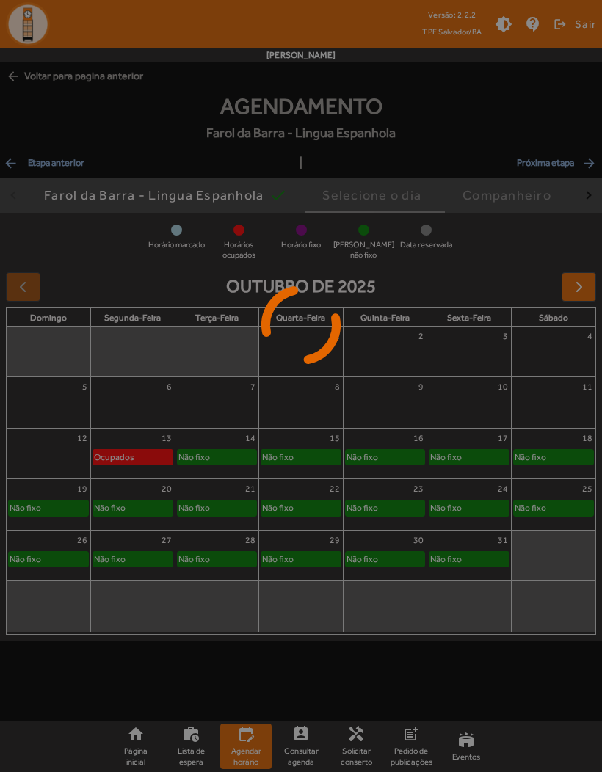
scroll to position [0, 0]
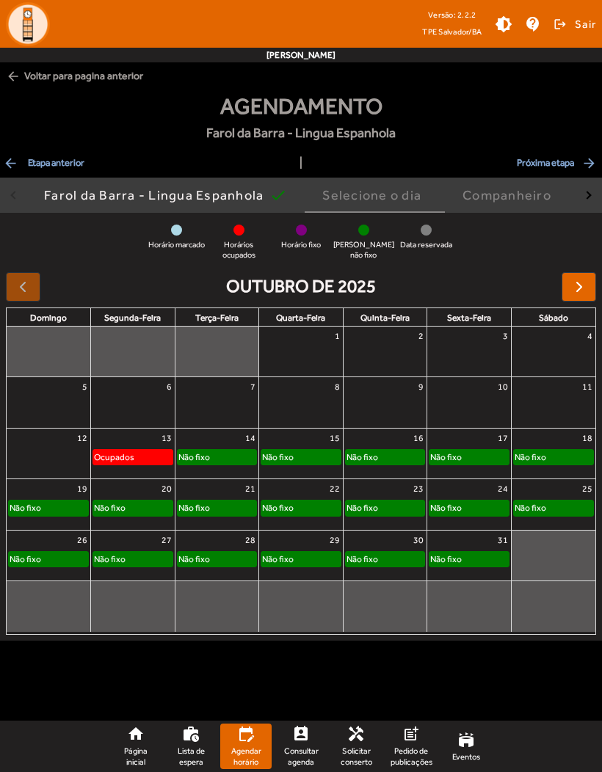
click at [29, 171] on span "arrow_back Etapa anterior" at bounding box center [43, 163] width 81 height 18
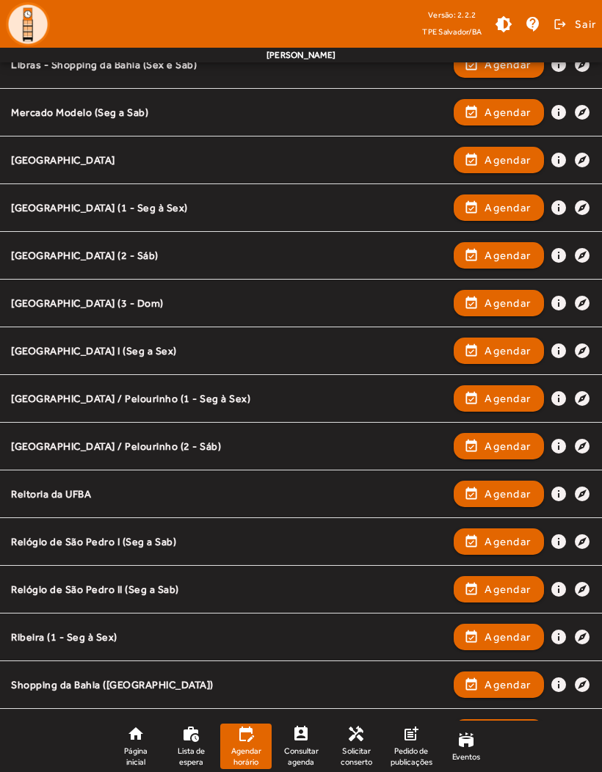
scroll to position [1118, 0]
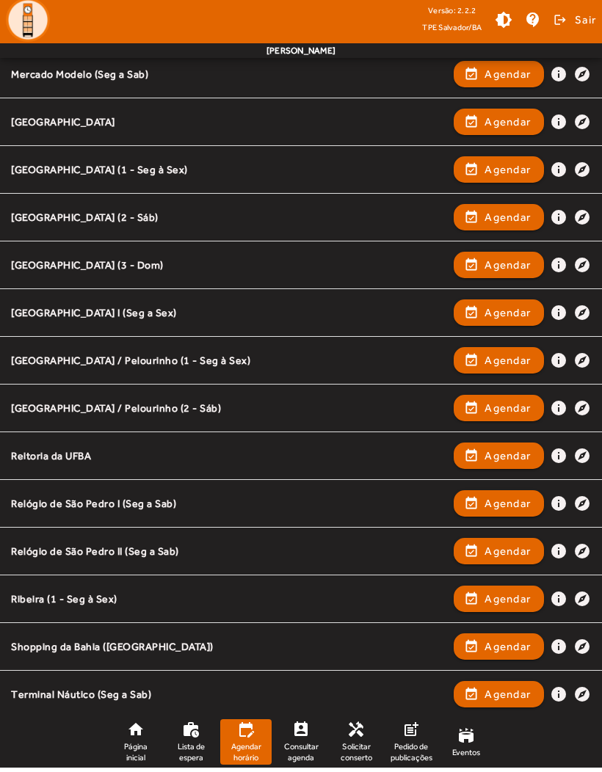
click at [510, 690] on span "Agendar" at bounding box center [508, 699] width 46 height 18
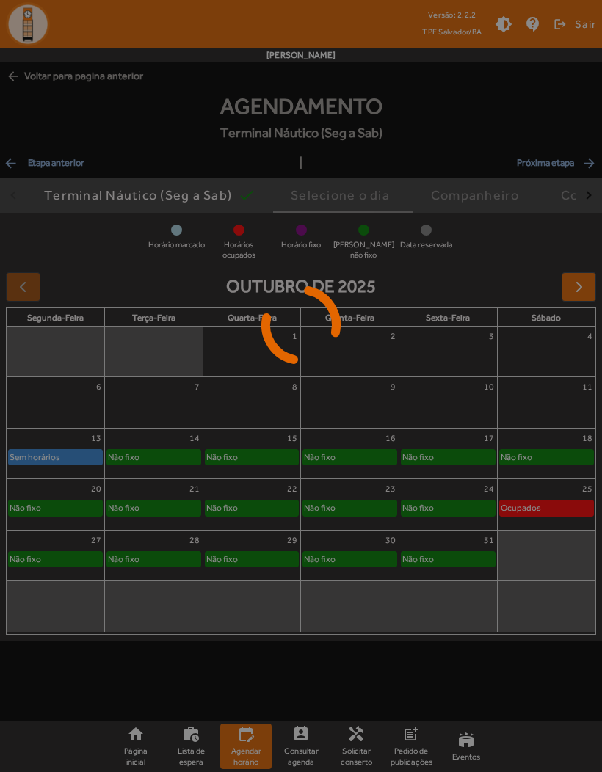
scroll to position [0, 0]
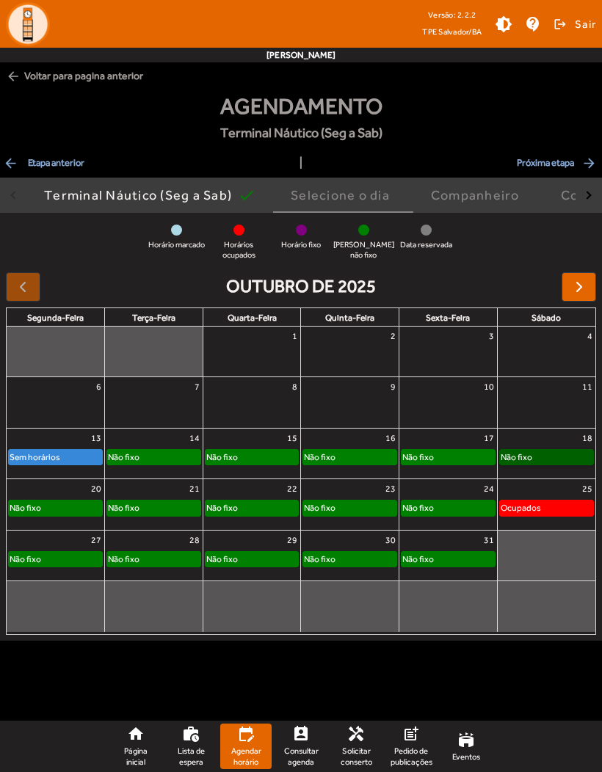
click at [551, 454] on link "Não fixo" at bounding box center [546, 457] width 95 height 16
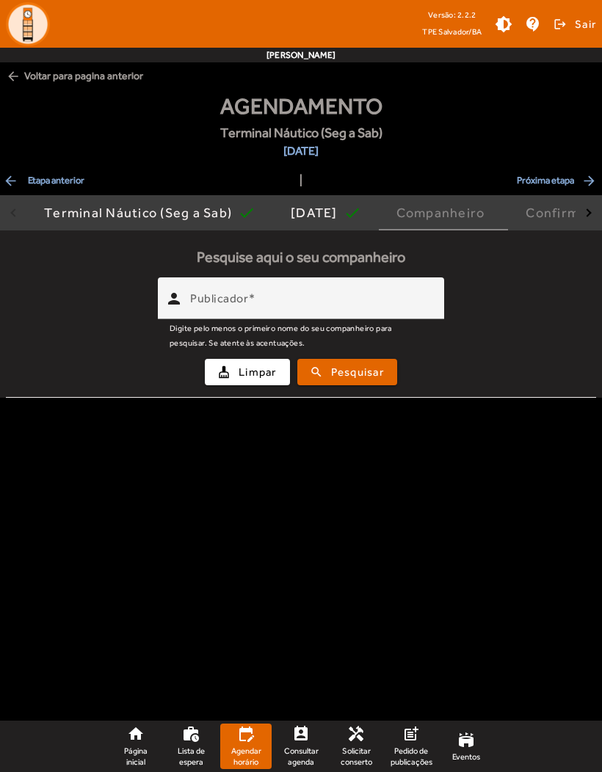
click at [220, 300] on mat-label "Publicador" at bounding box center [219, 298] width 58 height 14
click at [220, 300] on input "Publicador" at bounding box center [311, 305] width 242 height 18
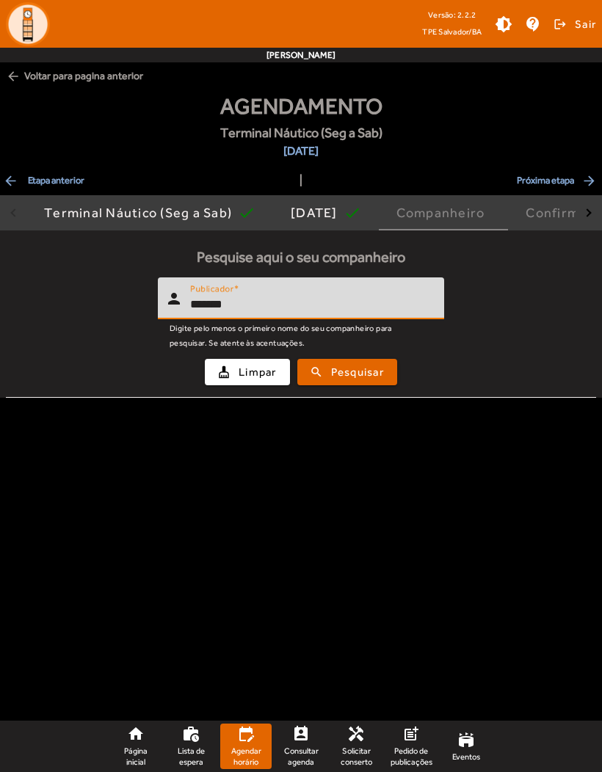
type input "*******"
click at [349, 383] on button "search Pesquisar" at bounding box center [347, 372] width 100 height 26
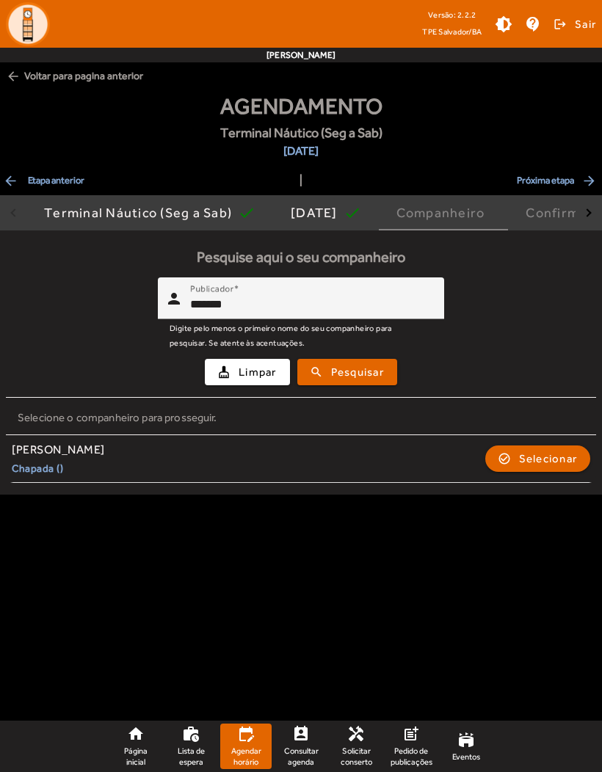
click at [549, 468] on span "button" at bounding box center [538, 458] width 103 height 35
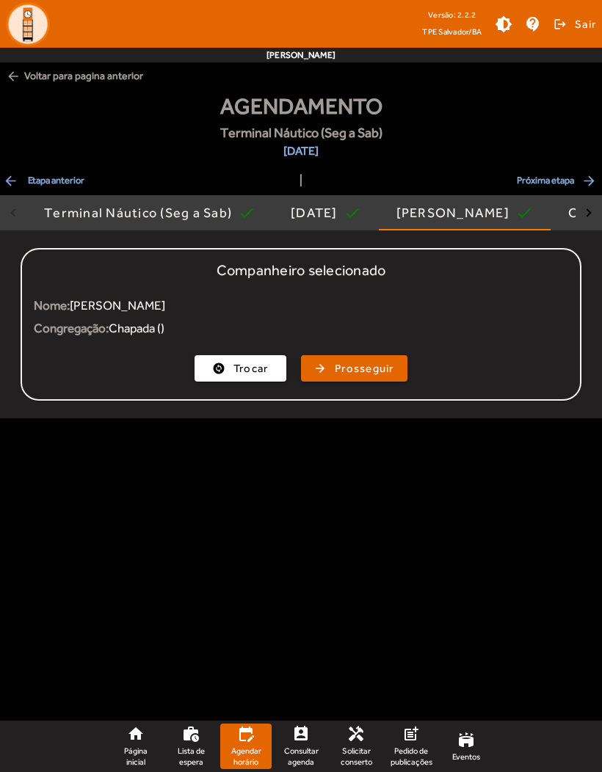
click at [331, 379] on span "button" at bounding box center [354, 368] width 104 height 35
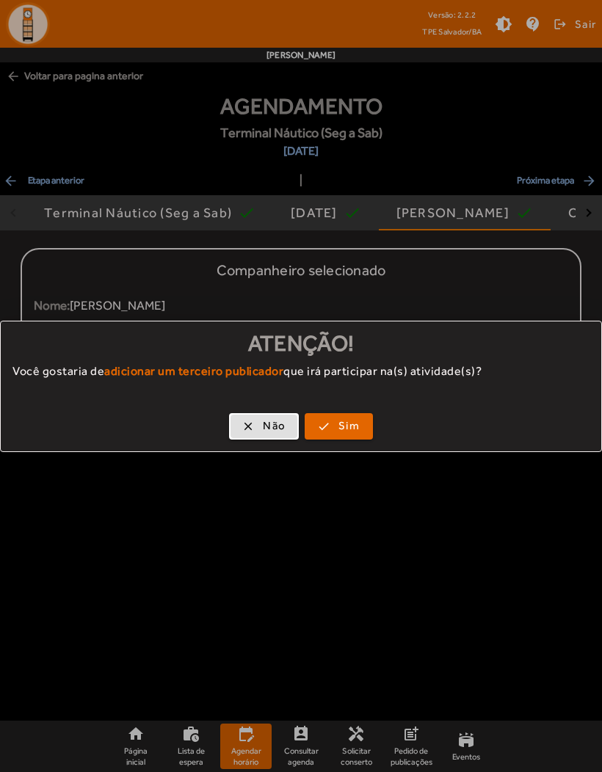
click at [253, 433] on span "button" at bounding box center [264, 426] width 67 height 35
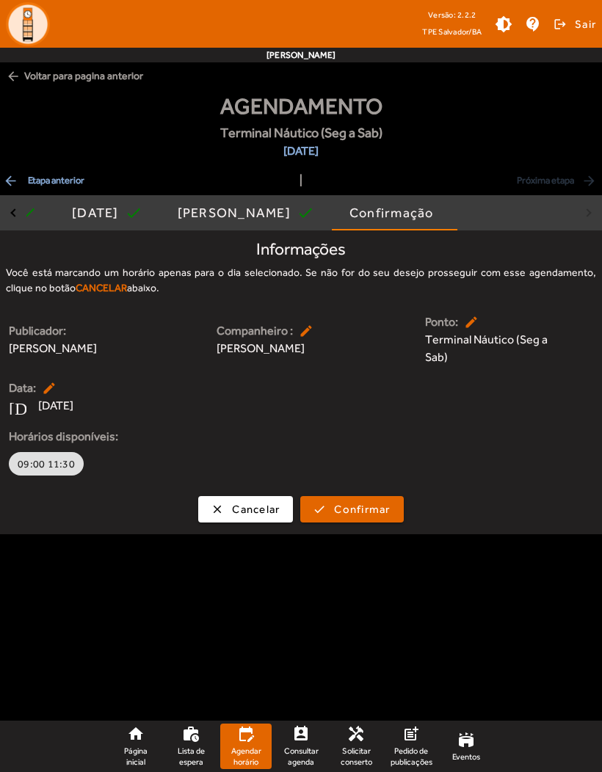
click at [226, 518] on span "button" at bounding box center [246, 509] width 92 height 35
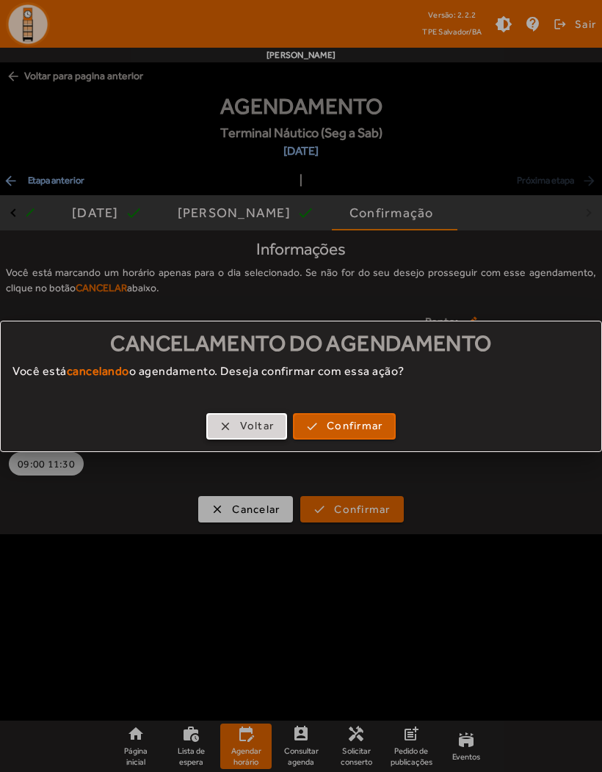
click at [341, 421] on span "Confirmar" at bounding box center [355, 426] width 56 height 17
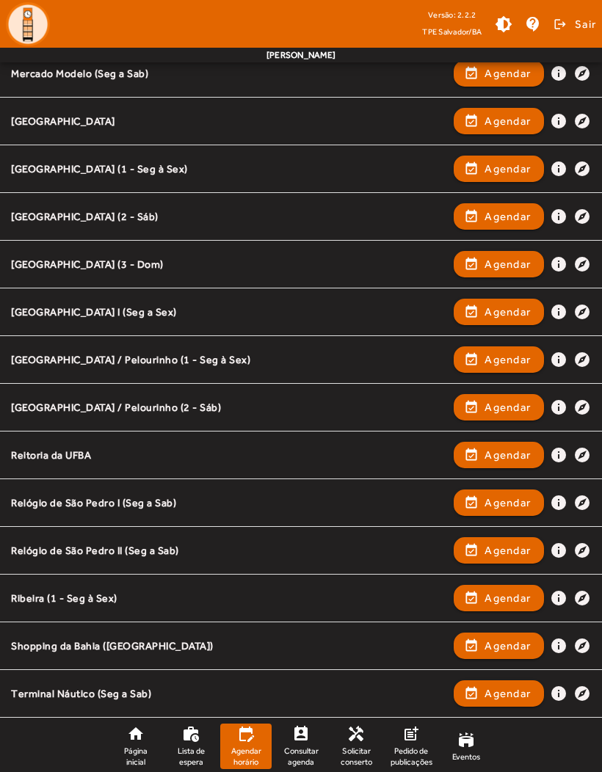
scroll to position [1103, 0]
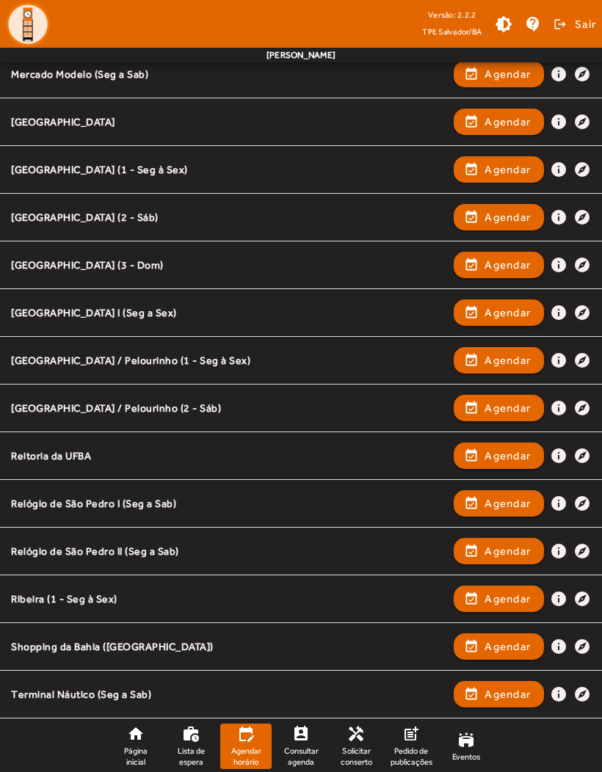
click at [507, 739] on span "Agendar" at bounding box center [508, 742] width 46 height 18
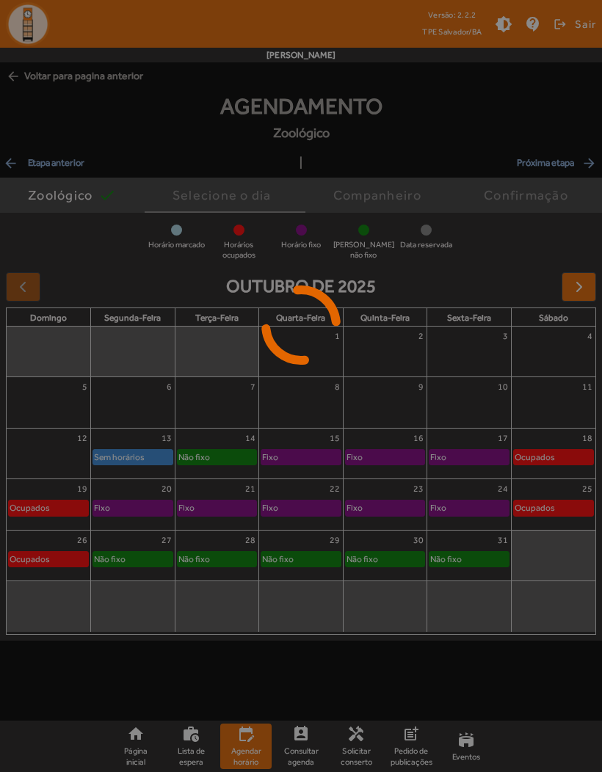
scroll to position [0, 0]
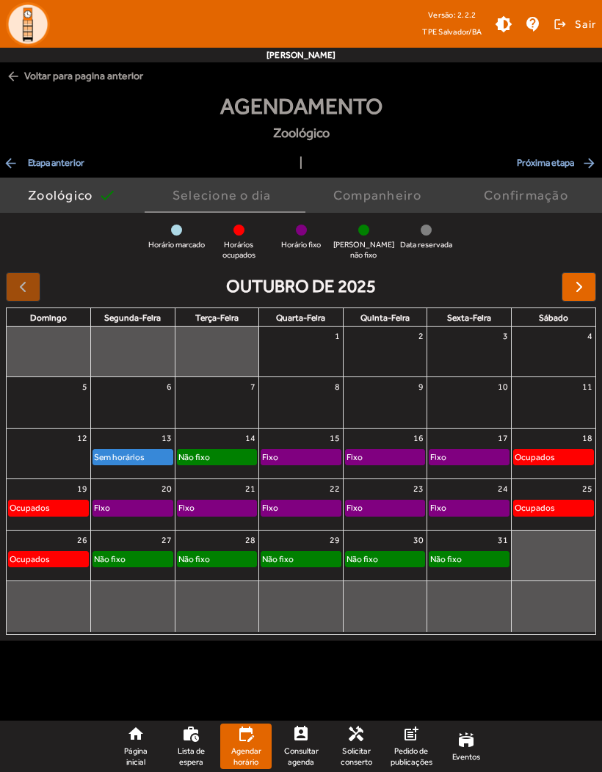
click at [579, 294] on span "button" at bounding box center [579, 287] width 18 height 18
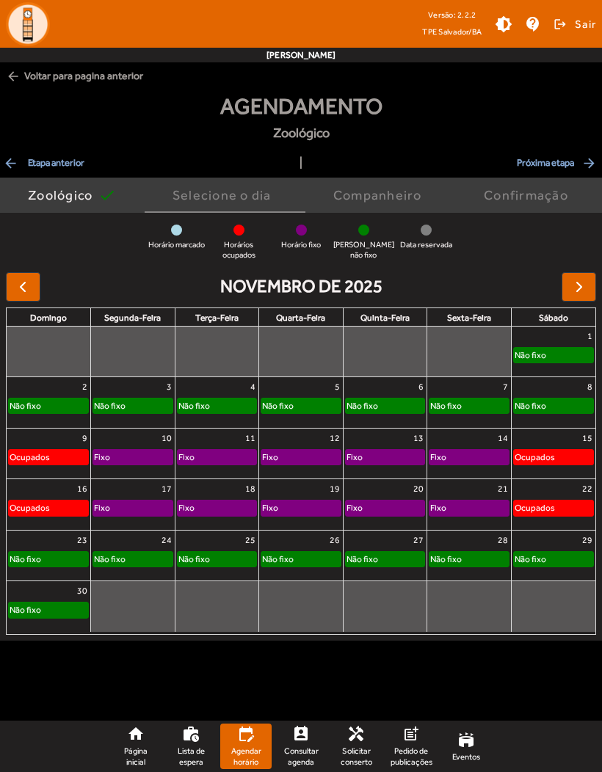
click at [20, 156] on mat-icon "arrow_back" at bounding box center [12, 163] width 18 height 15
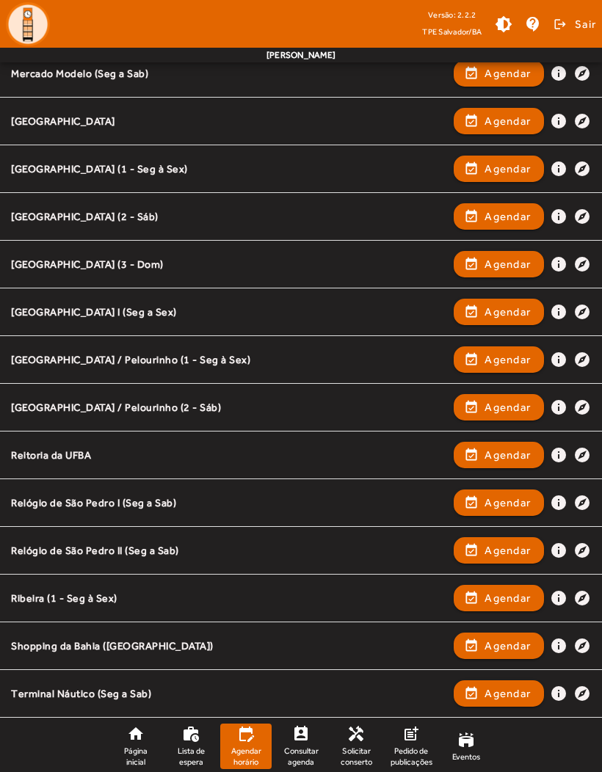
scroll to position [1123, 0]
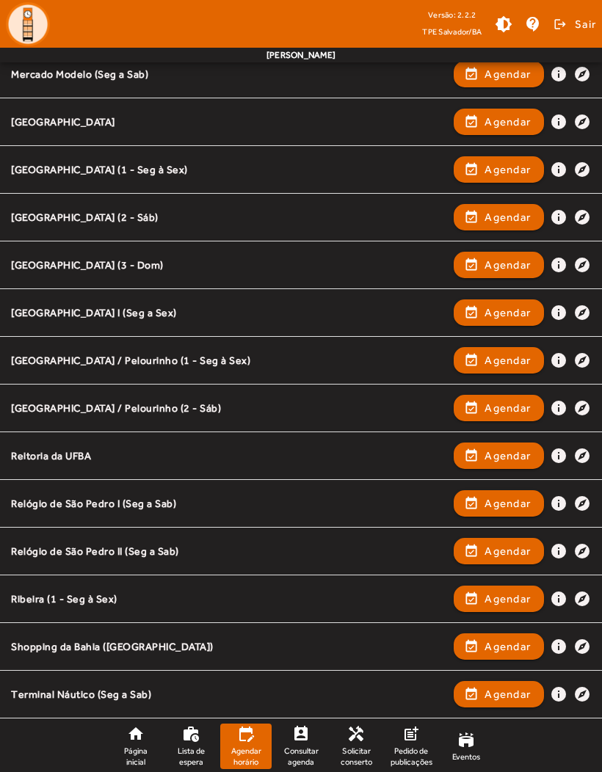
click at [510, 634] on button "event_available Agendar" at bounding box center [499, 647] width 90 height 26
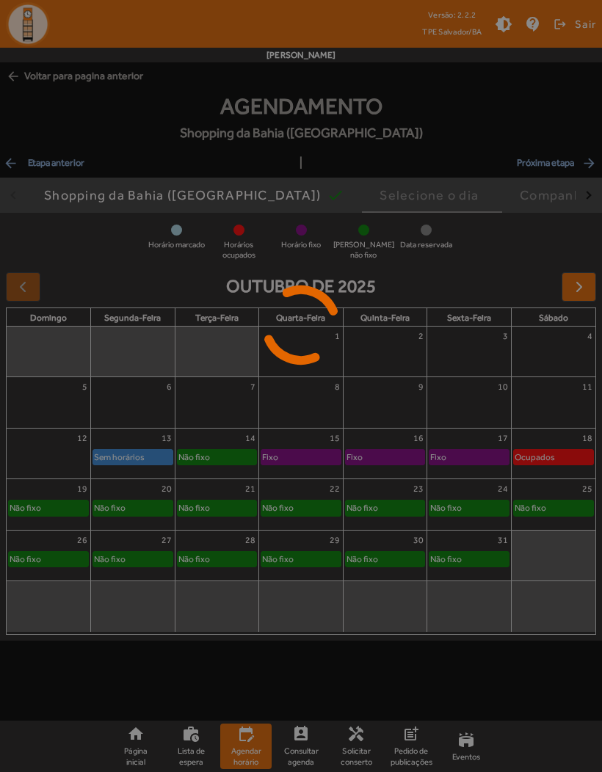
scroll to position [0, 0]
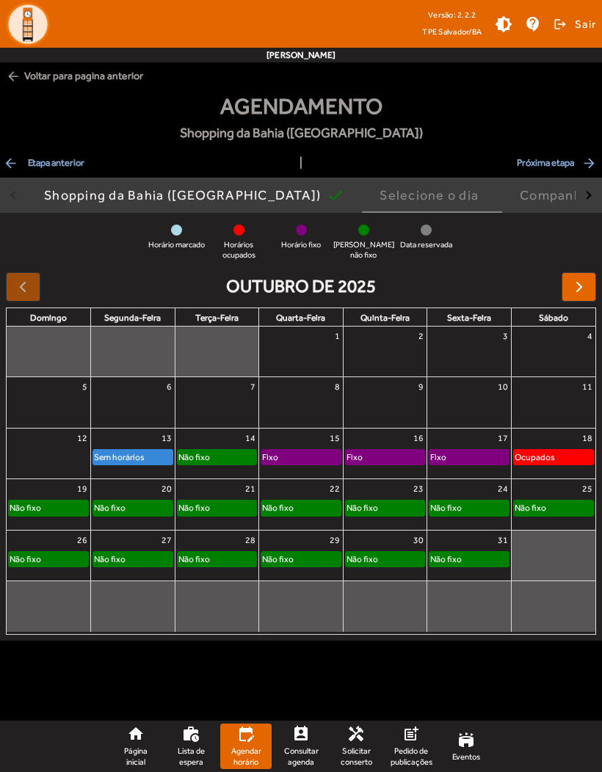
click at [26, 183] on div "Shopping da Bahia ([GEOGRAPHIC_DATA]) check" at bounding box center [194, 195] width 336 height 35
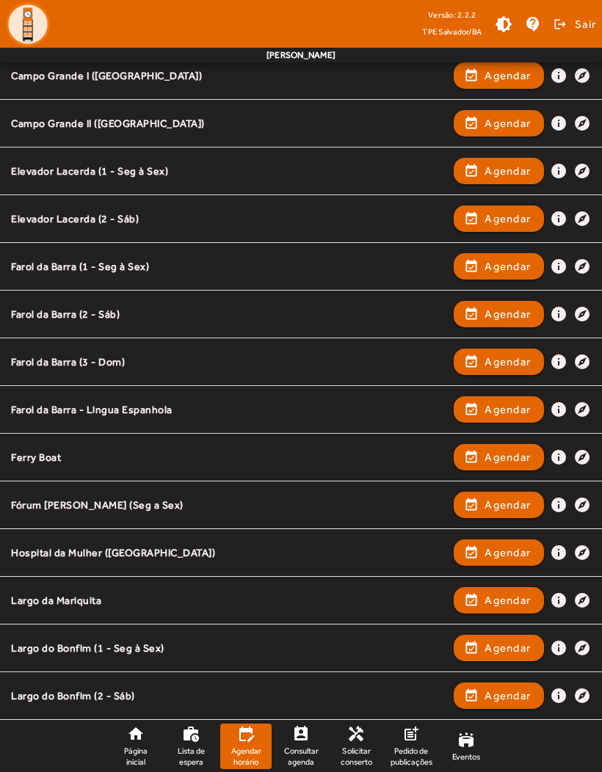
scroll to position [356, 0]
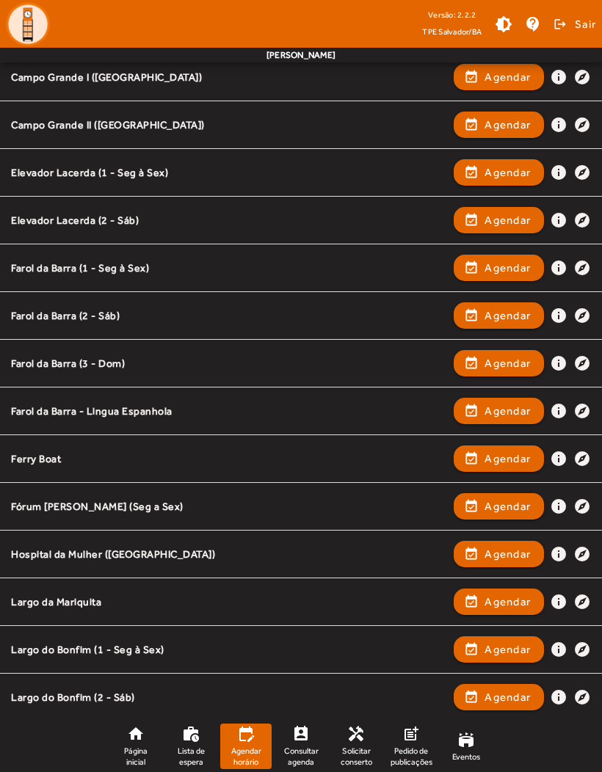
click at [503, 418] on span "Agendar" at bounding box center [508, 411] width 46 height 18
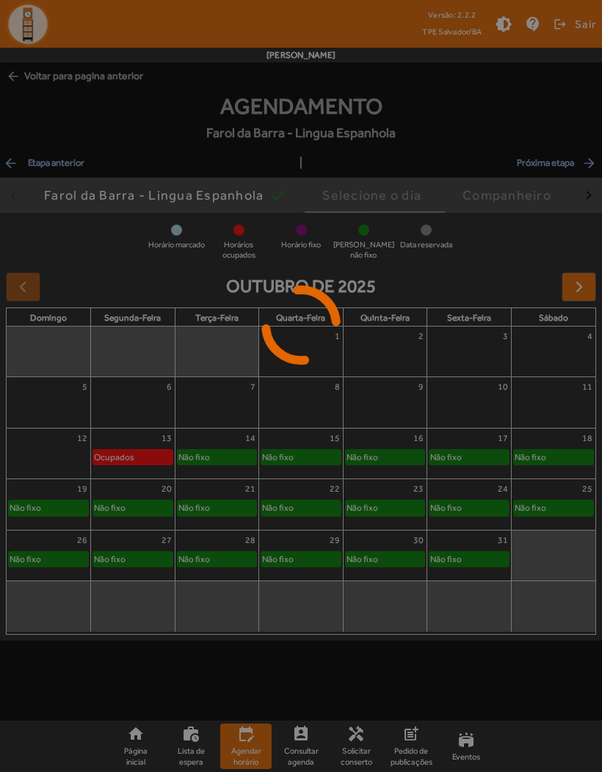
scroll to position [0, 0]
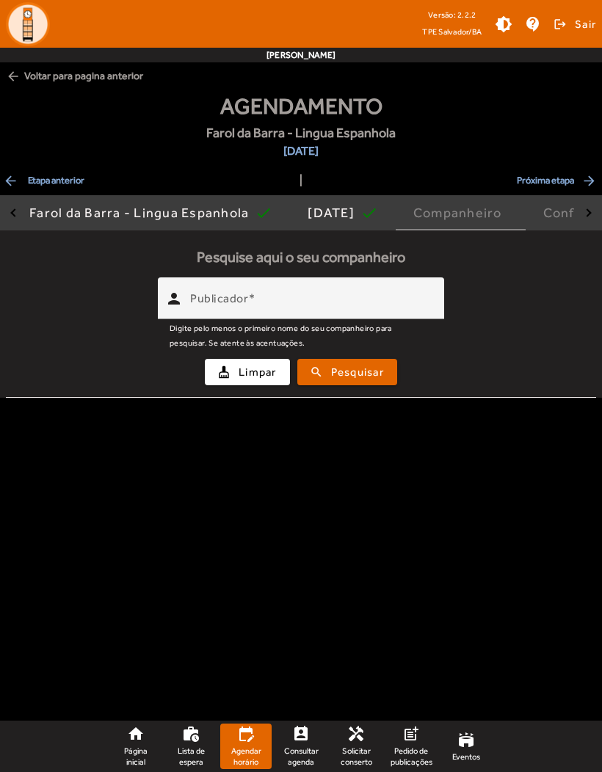
click at [233, 310] on input "Publicador" at bounding box center [311, 305] width 242 height 18
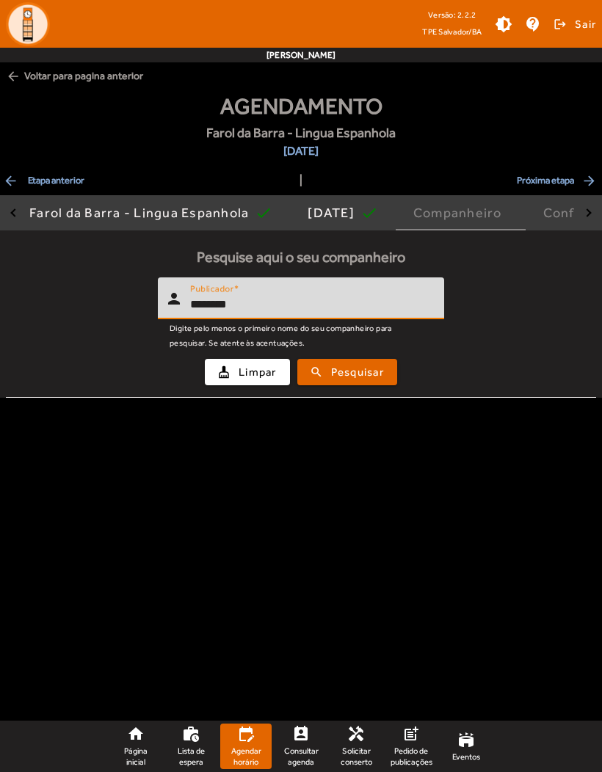
type input "*******"
click at [353, 382] on span "submit" at bounding box center [347, 372] width 97 height 35
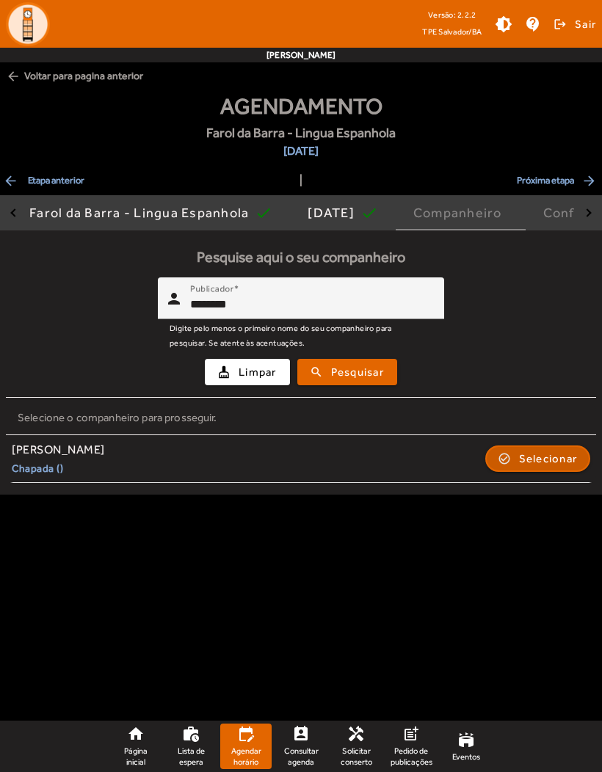
click at [530, 465] on span "Selecionar" at bounding box center [548, 459] width 59 height 18
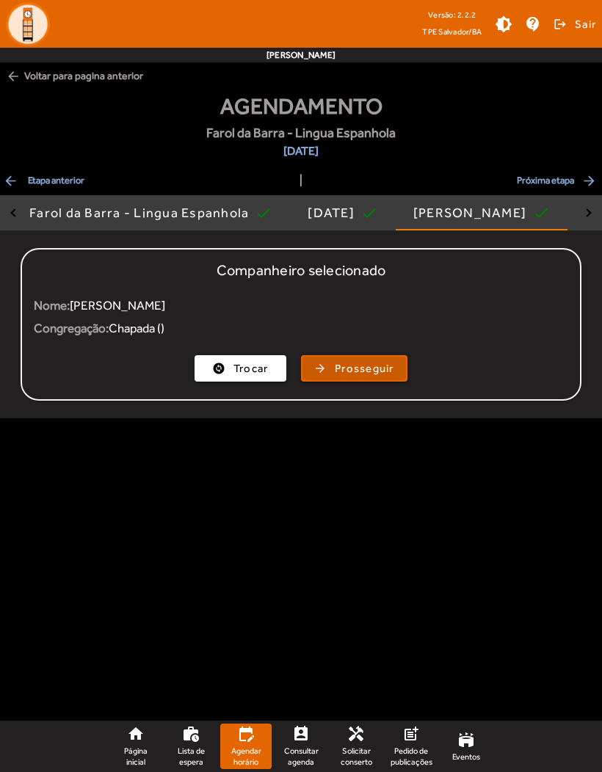
click at [353, 379] on span "button" at bounding box center [354, 368] width 104 height 35
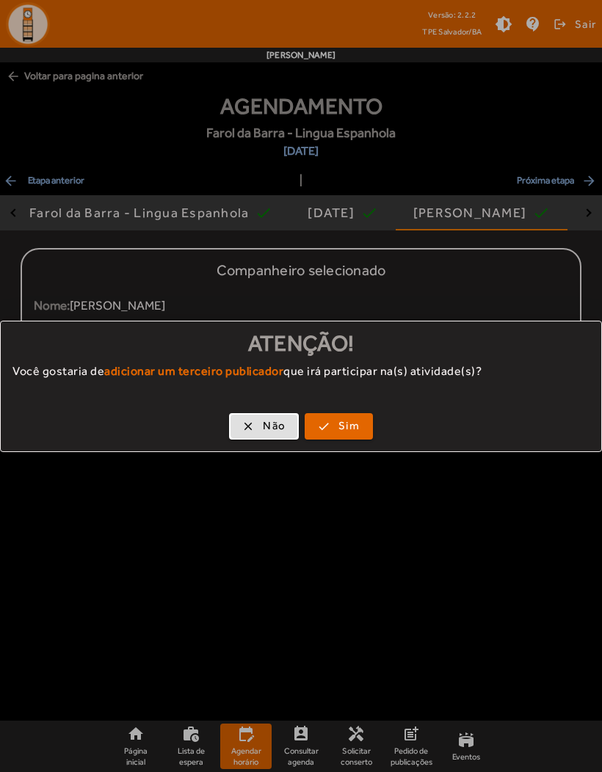
click at [264, 429] on span "Não" at bounding box center [274, 426] width 23 height 17
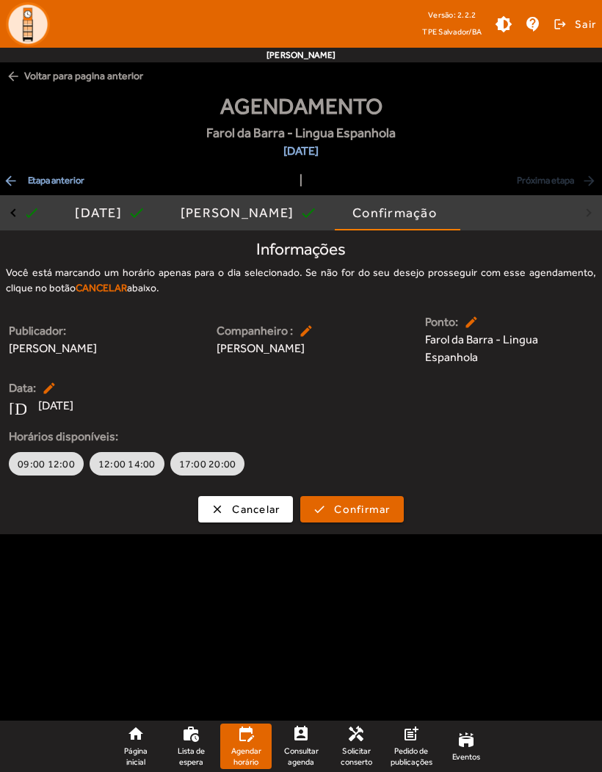
click at [240, 535] on mat-drawer-content "arrow_back Voltar para pagina anterior Agendamento Farol da Barra - Lingua Espa…" at bounding box center [301, 296] width 602 height 593
click at [251, 513] on span "Cancelar" at bounding box center [256, 509] width 48 height 17
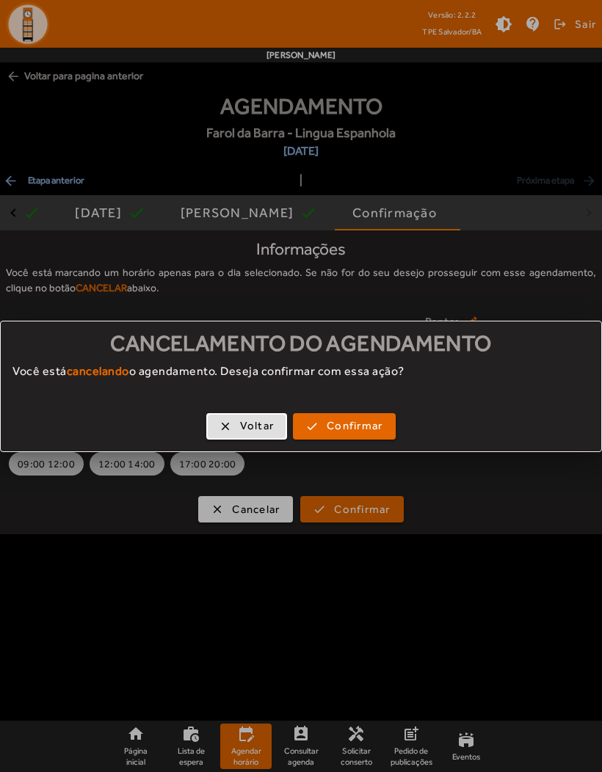
click at [341, 428] on span "Confirmar" at bounding box center [355, 426] width 56 height 17
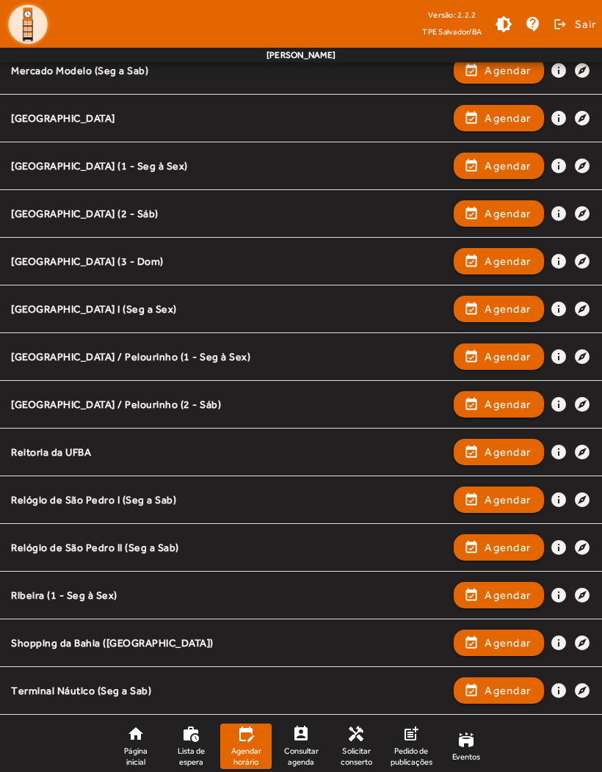
scroll to position [1103, 0]
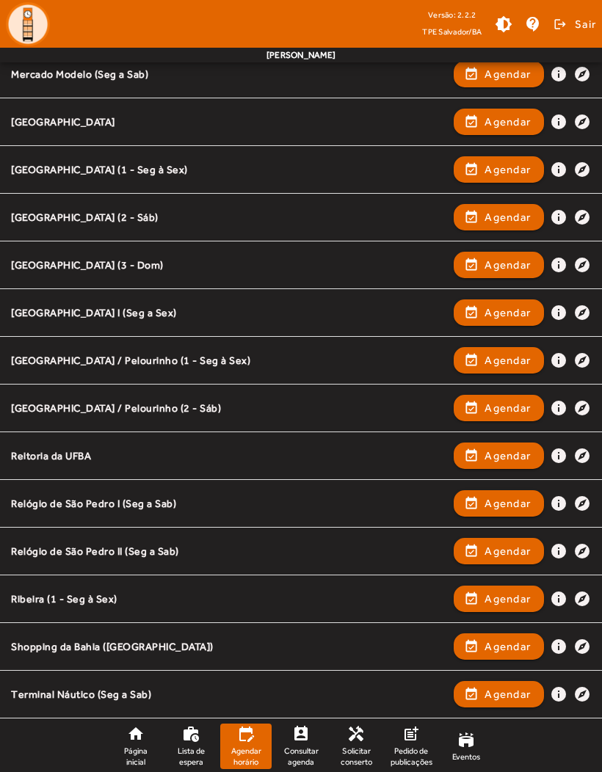
click at [510, 653] on span "Agendar" at bounding box center [508, 647] width 46 height 18
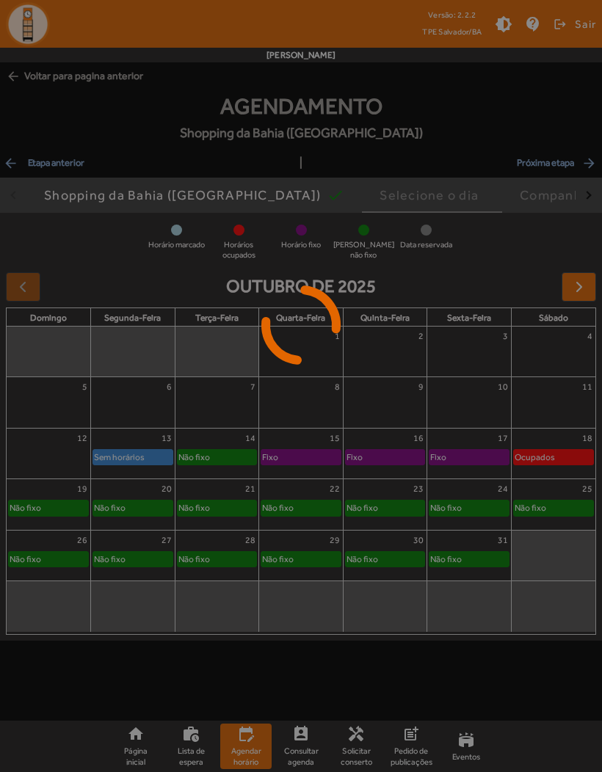
scroll to position [0, 0]
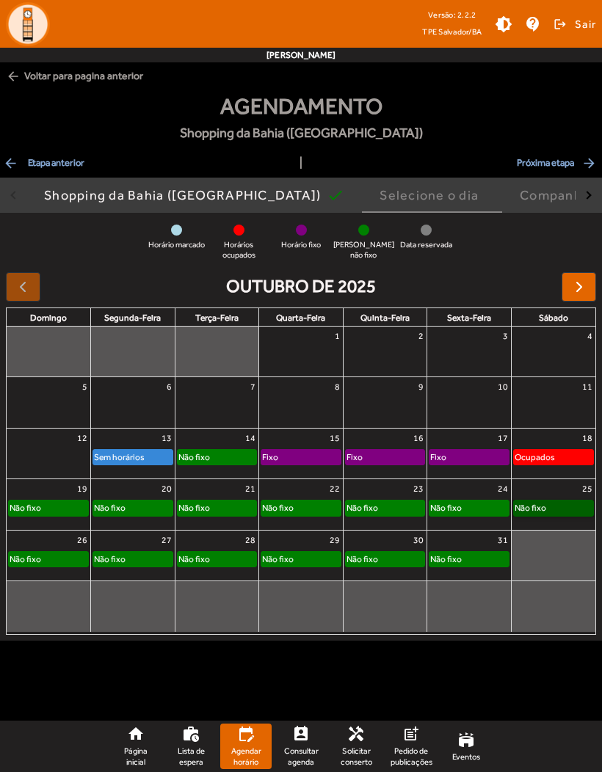
click at [567, 511] on link "Não fixo" at bounding box center [553, 508] width 81 height 16
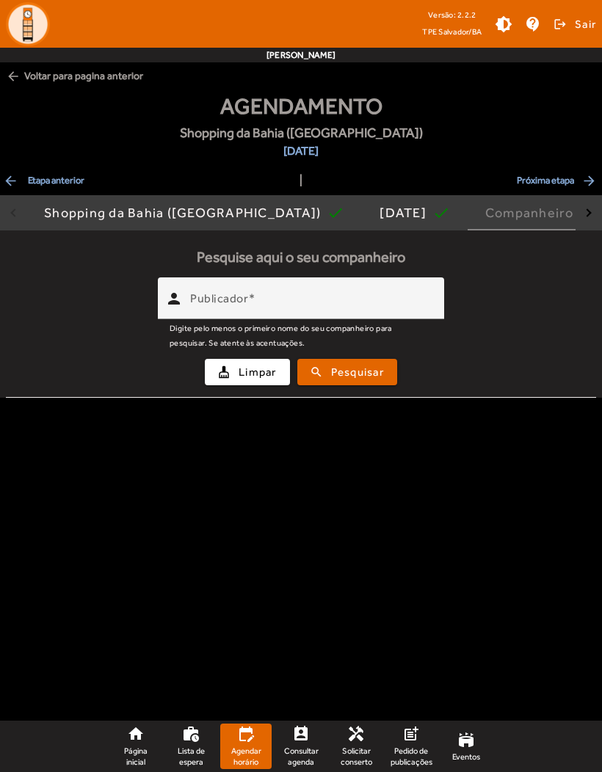
click at [230, 312] on input "Publicador" at bounding box center [311, 305] width 242 height 18
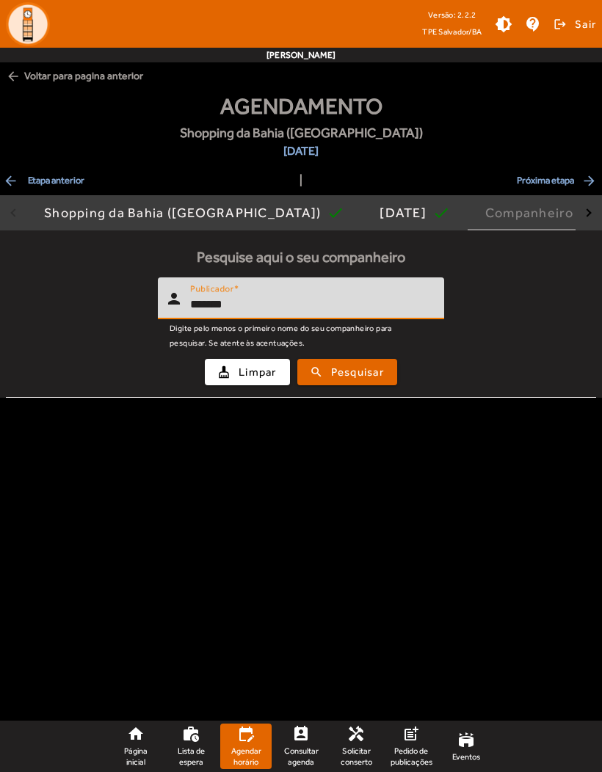
type input "*******"
click at [338, 383] on button "search Pesquisar" at bounding box center [347, 372] width 100 height 26
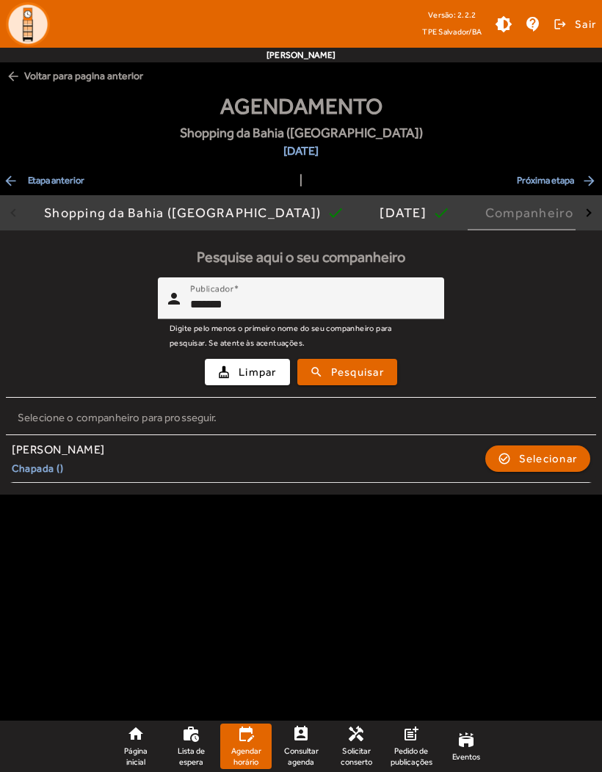
click at [539, 465] on span "Selecionar" at bounding box center [548, 459] width 59 height 18
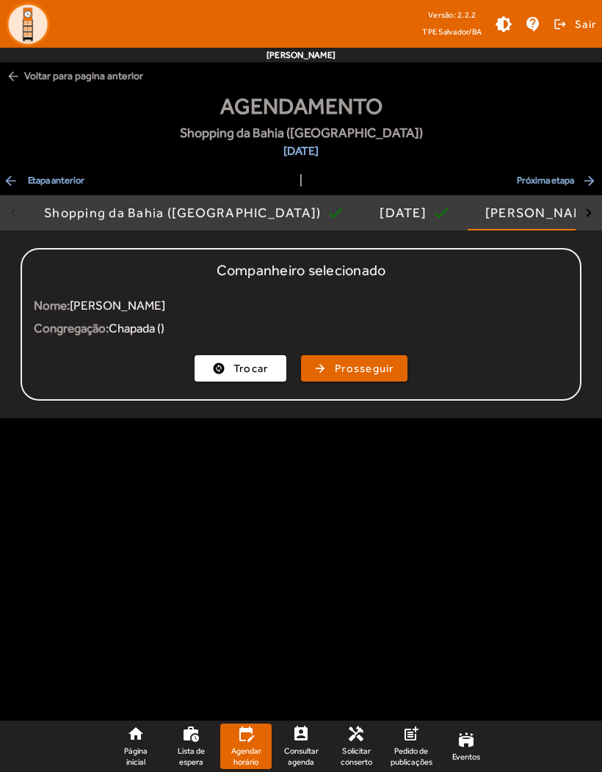
click at [365, 365] on span "Prosseguir" at bounding box center [364, 368] width 59 height 17
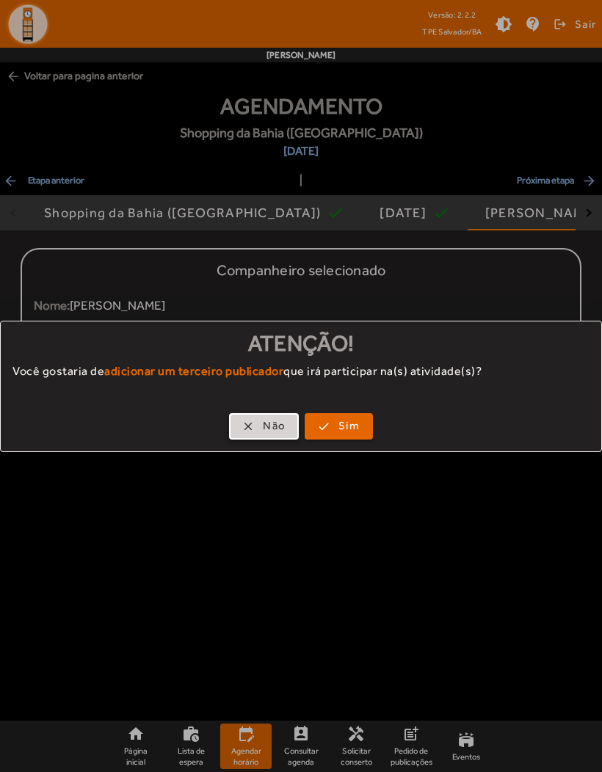
click at [259, 431] on span "button" at bounding box center [264, 426] width 67 height 35
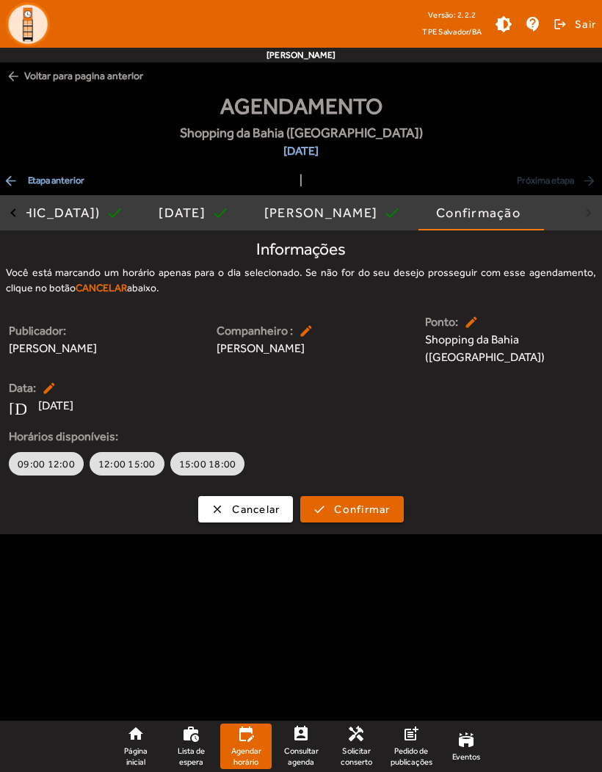
click at [55, 406] on span "[DATE]" at bounding box center [55, 406] width 35 height 18
click at [56, 189] on span "arrow_back Etapa anterior" at bounding box center [43, 181] width 81 height 18
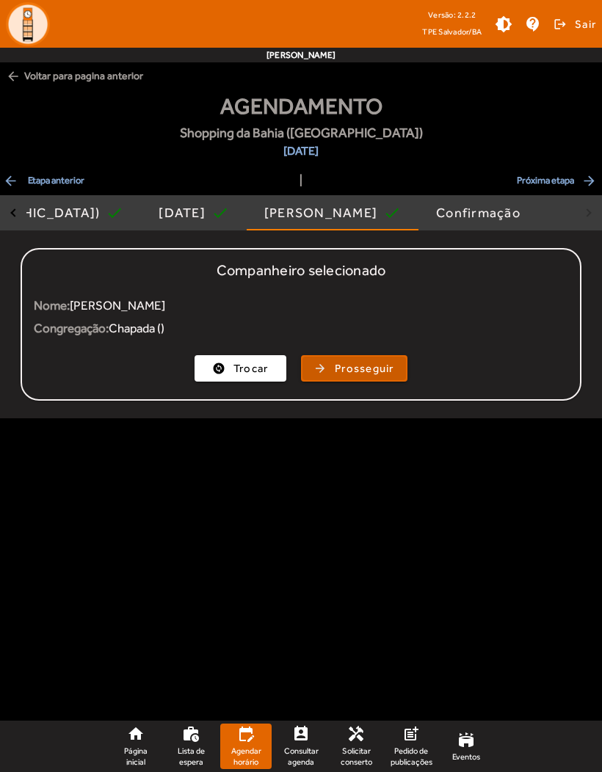
click at [356, 368] on span "Prosseguir" at bounding box center [364, 368] width 59 height 17
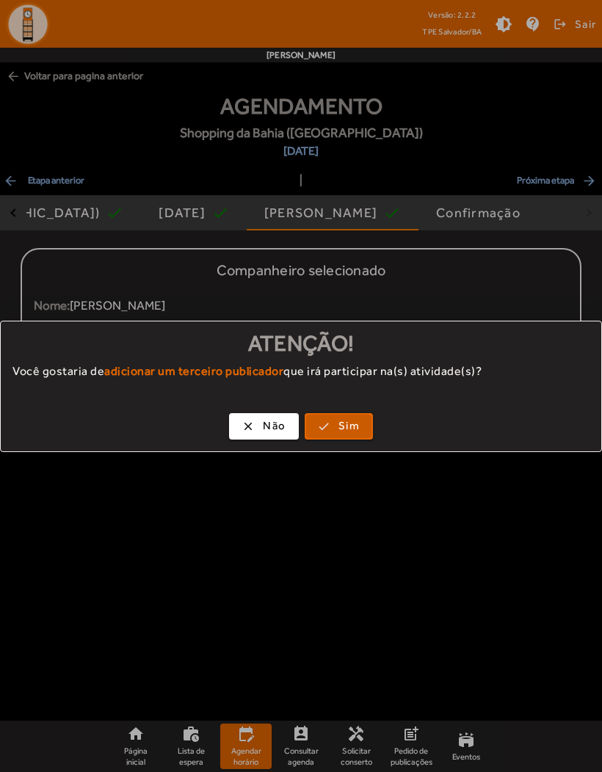
click at [340, 425] on span "Sim" at bounding box center [348, 426] width 21 height 17
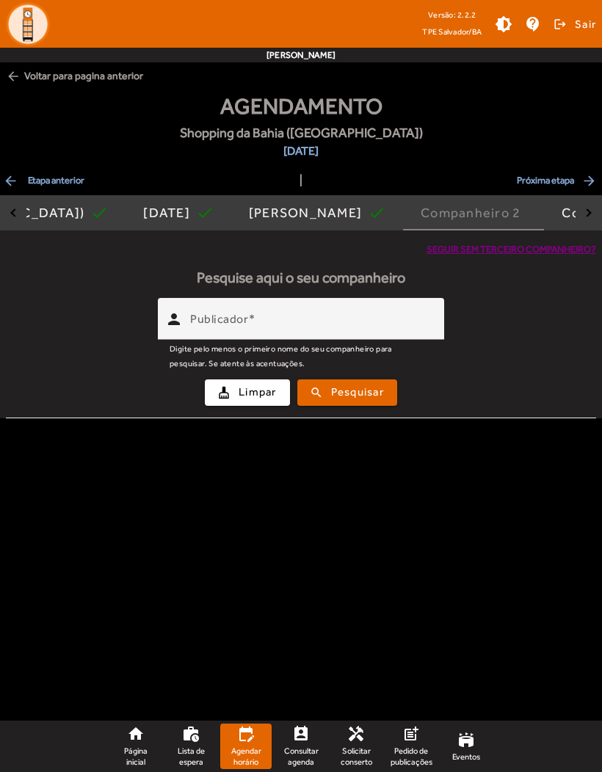
click at [501, 245] on span "Seguir sem terceiro companheiro?" at bounding box center [512, 249] width 170 height 15
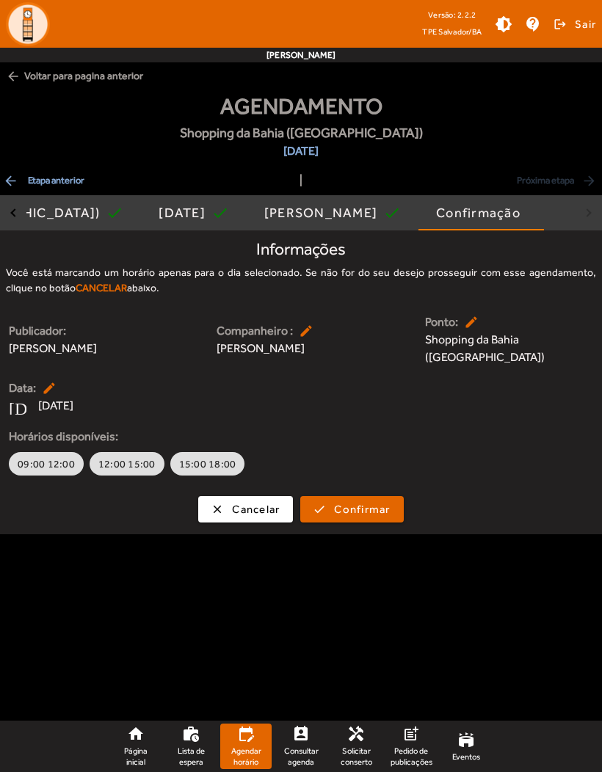
click at [159, 228] on span "[DATE] check" at bounding box center [194, 212] width 70 height 35
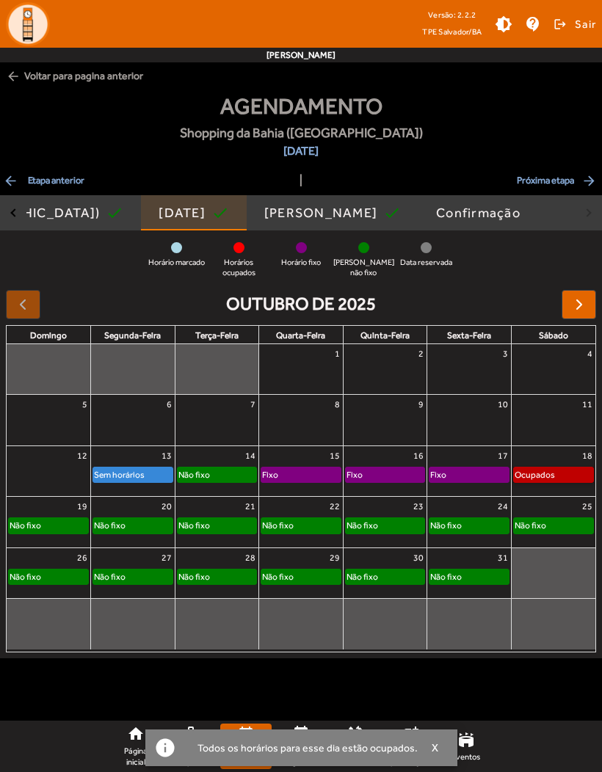
click at [581, 469] on link "Ocupados" at bounding box center [553, 475] width 81 height 16
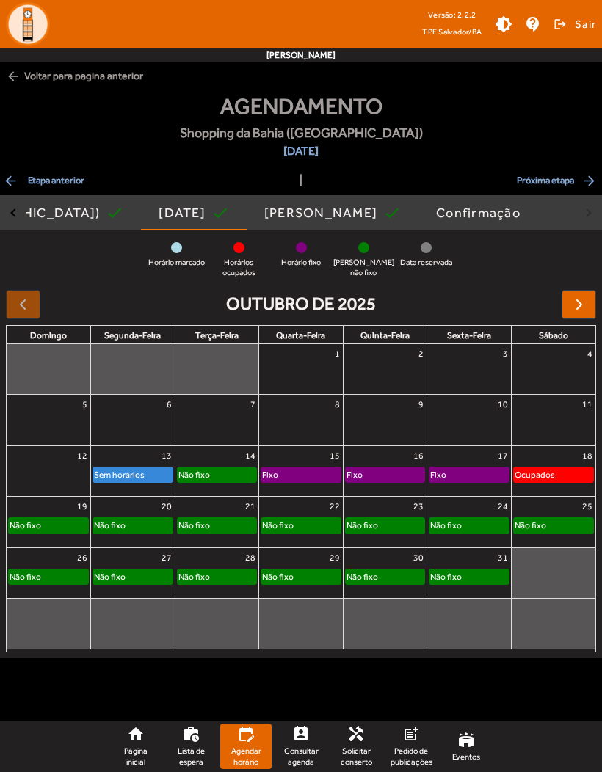
click at [23, 181] on span "arrow_back Etapa anterior" at bounding box center [43, 181] width 81 height 18
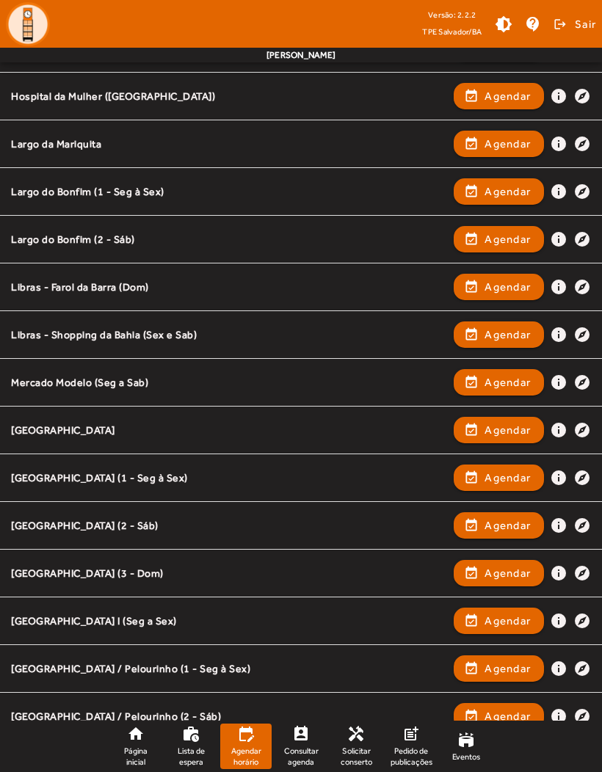
scroll to position [833, 0]
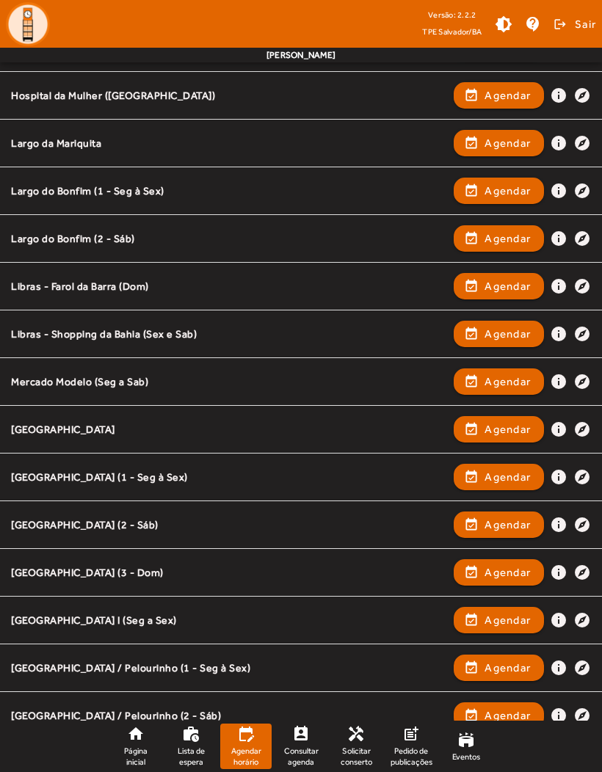
click at [511, 333] on span "Agendar" at bounding box center [508, 334] width 46 height 18
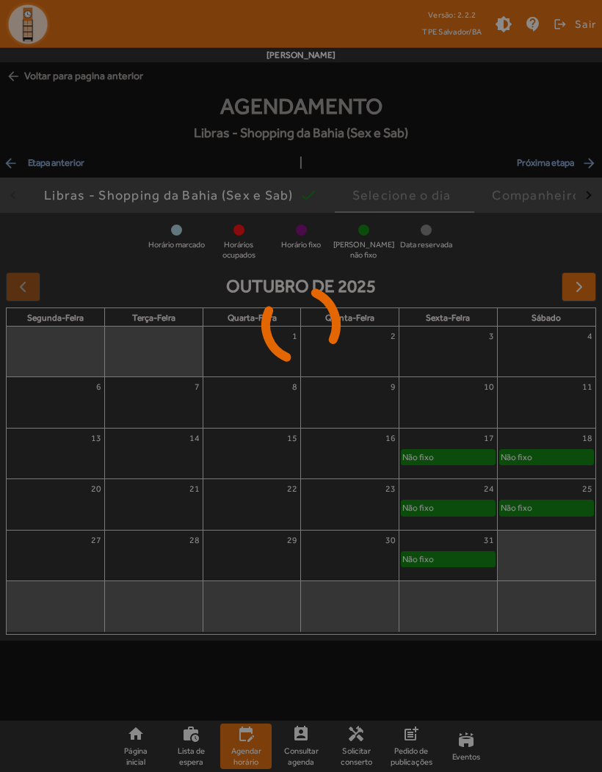
scroll to position [0, 0]
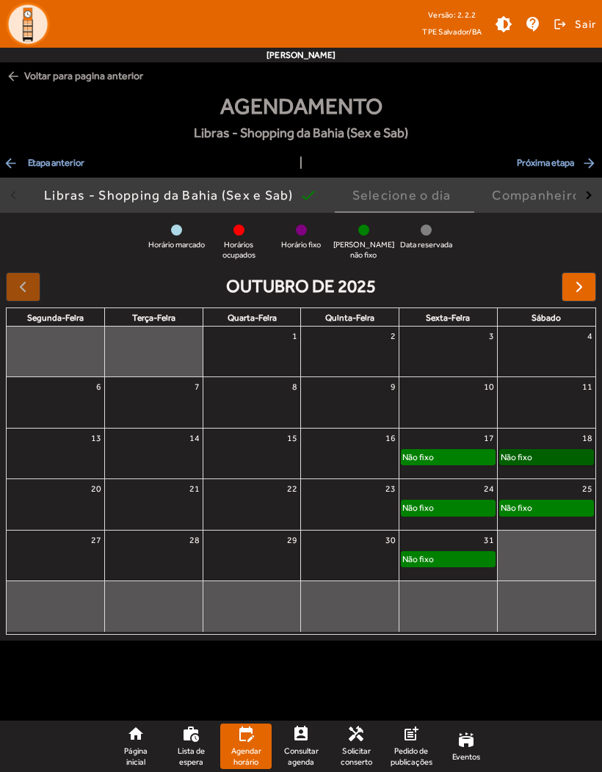
click at [567, 458] on link "Não fixo" at bounding box center [546, 457] width 95 height 16
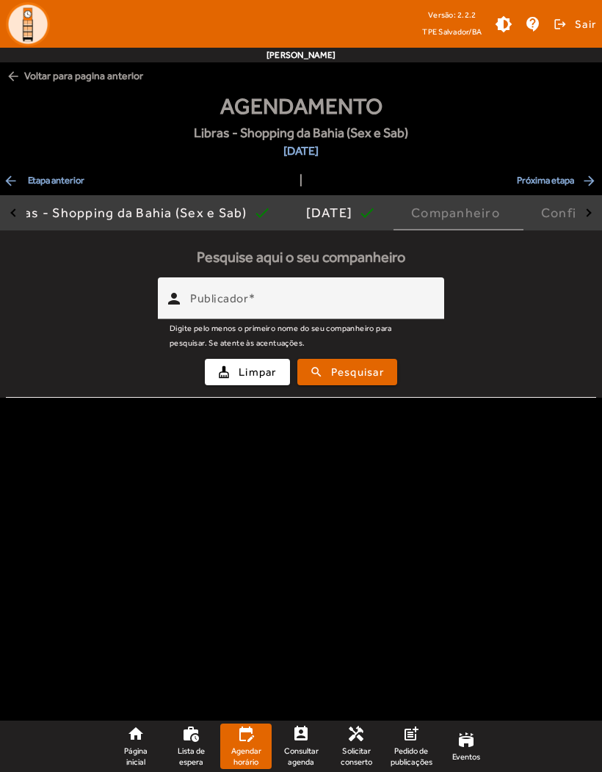
click at [382, 310] on input "Publicador" at bounding box center [311, 305] width 242 height 18
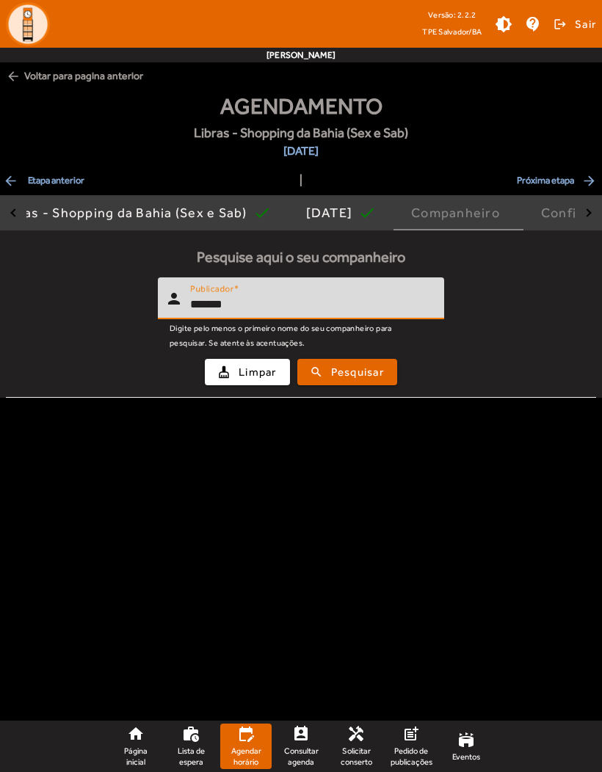
type input "*******"
click at [374, 377] on span "Pesquisar" at bounding box center [357, 372] width 53 height 17
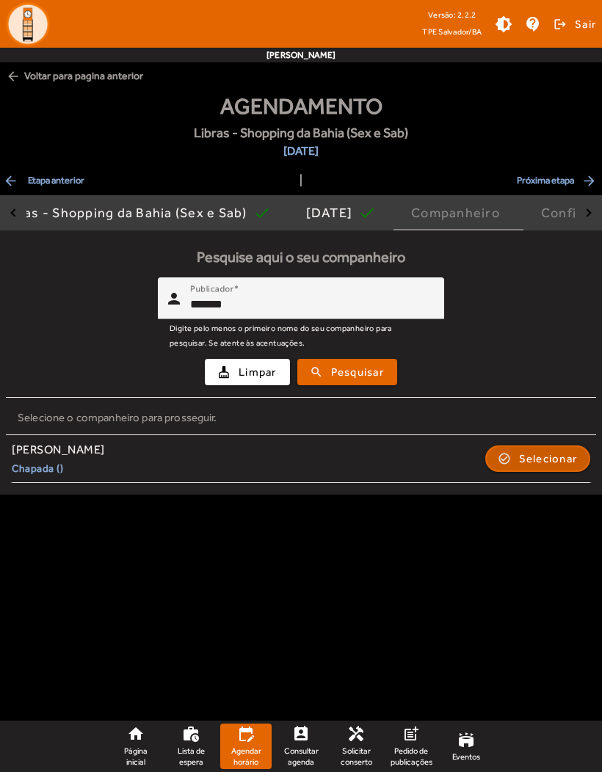
click at [551, 464] on span "Selecionar" at bounding box center [548, 459] width 59 height 18
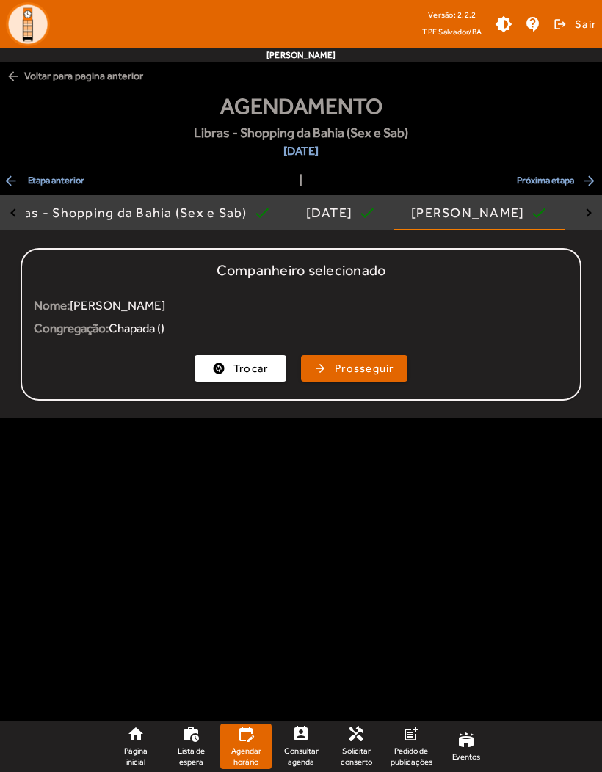
click at [371, 391] on mat-card "Companheiro selecionado Nome: [PERSON_NAME] Congregação: Chapada () change_circ…" at bounding box center [301, 324] width 561 height 153
click at [361, 380] on button "arrow_forward Prosseguir" at bounding box center [354, 368] width 106 height 26
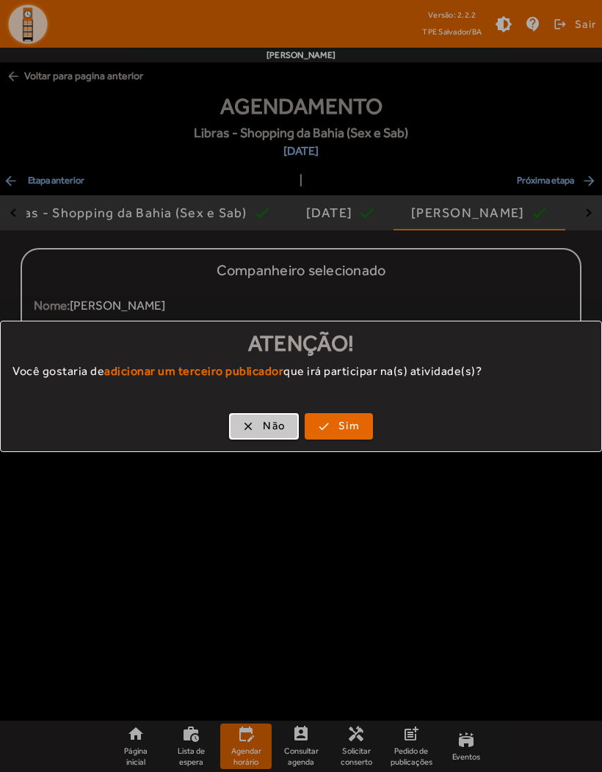
click at [263, 427] on span "Não" at bounding box center [274, 426] width 23 height 17
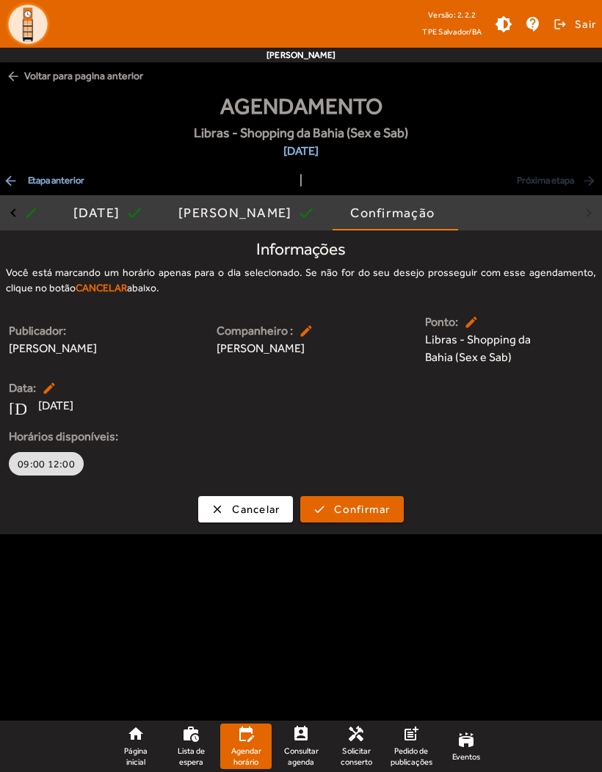
click at [23, 186] on span "arrow_back Etapa anterior" at bounding box center [43, 181] width 81 height 18
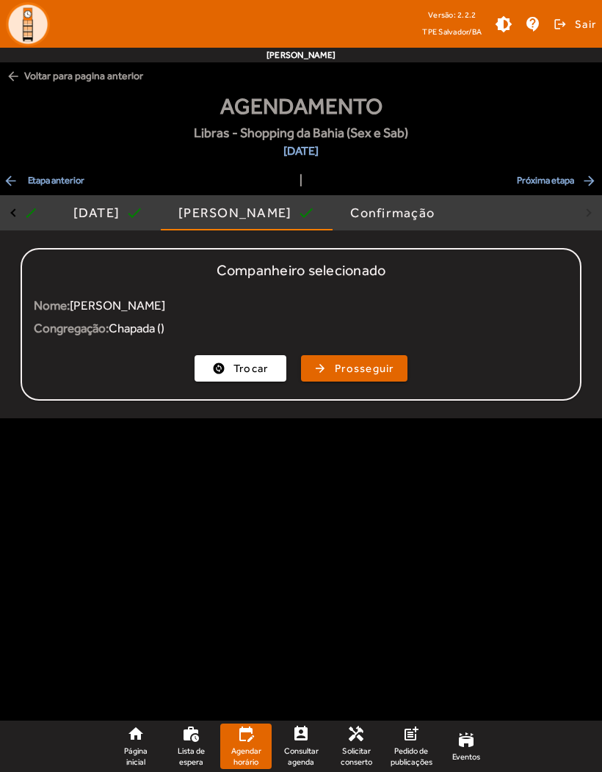
click at [15, 186] on mat-icon "arrow_back" at bounding box center [12, 180] width 18 height 15
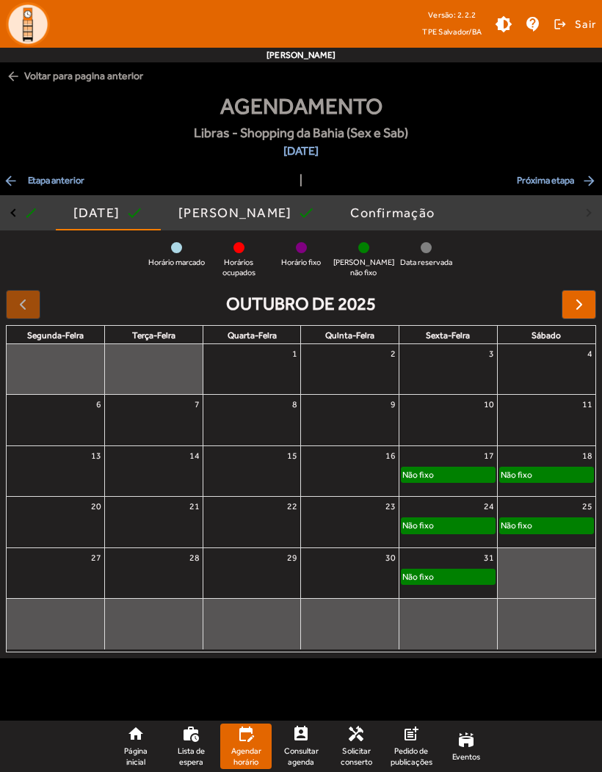
click at [10, 184] on mat-icon "arrow_back" at bounding box center [12, 180] width 18 height 15
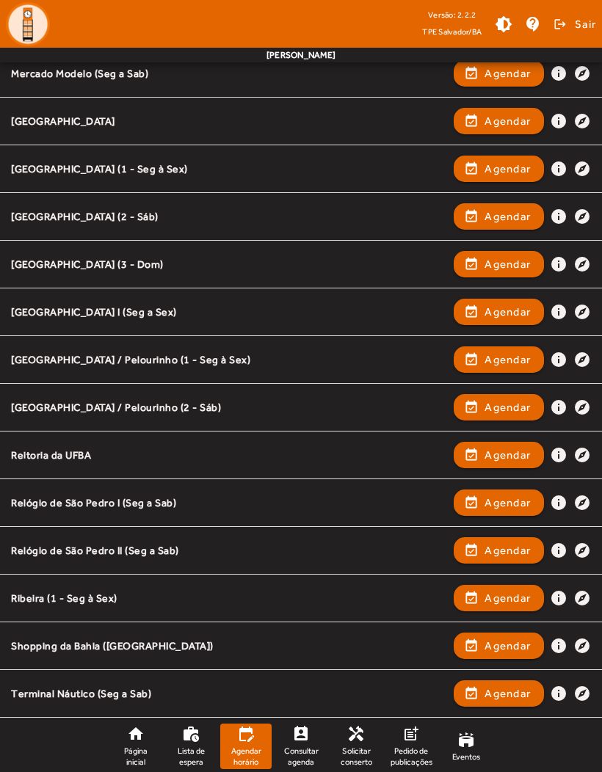
scroll to position [1140, 0]
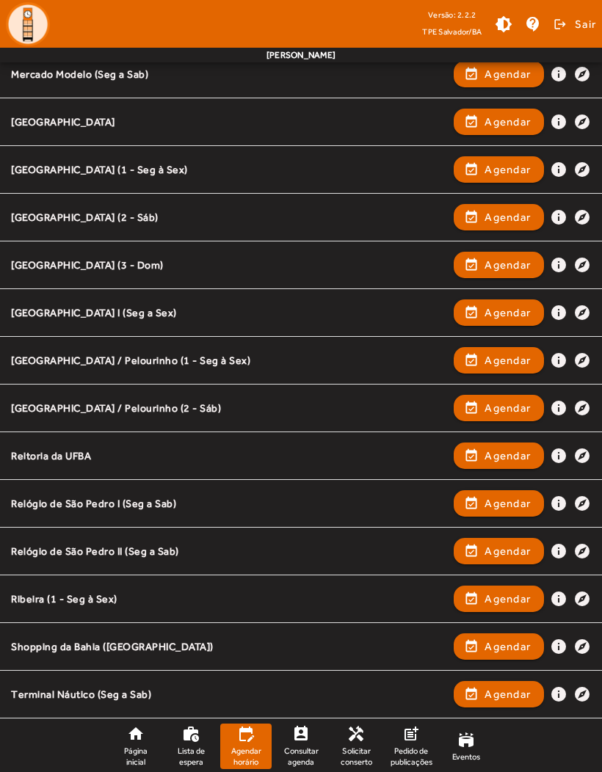
click at [116, 769] on link "home Página inicial" at bounding box center [135, 747] width 51 height 46
